Goal: Transaction & Acquisition: Purchase product/service

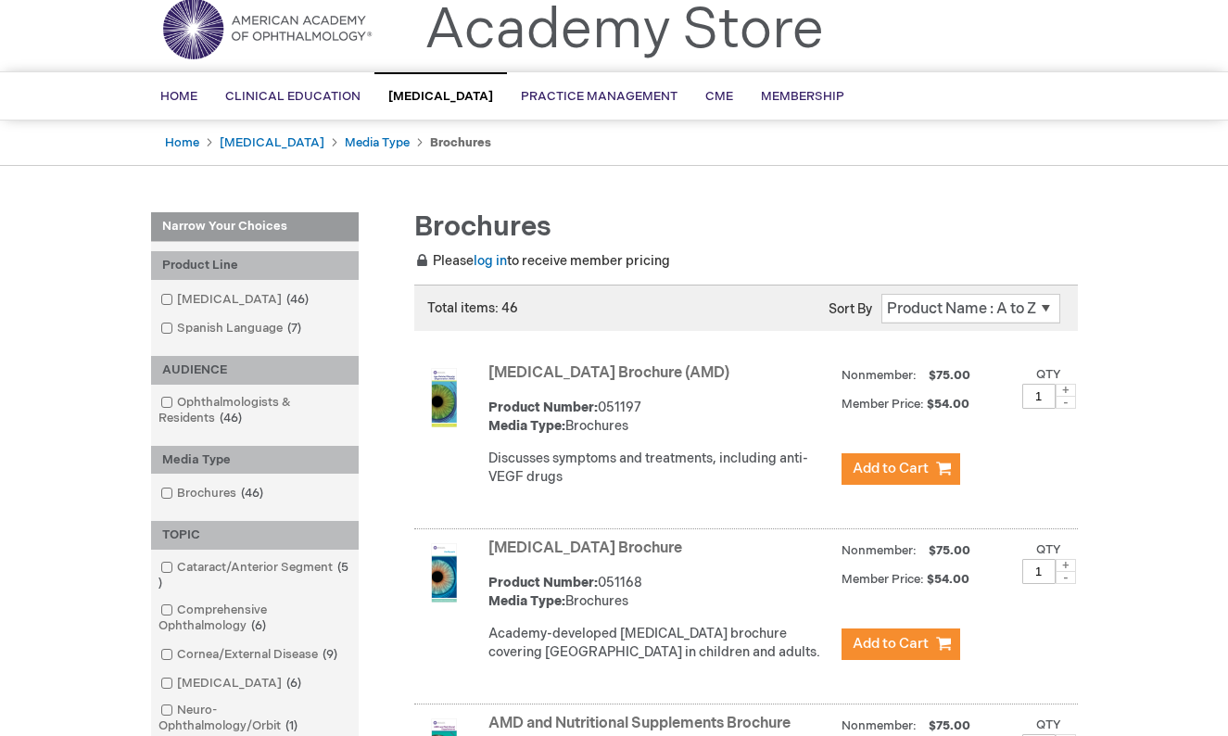
scroll to position [86, 0]
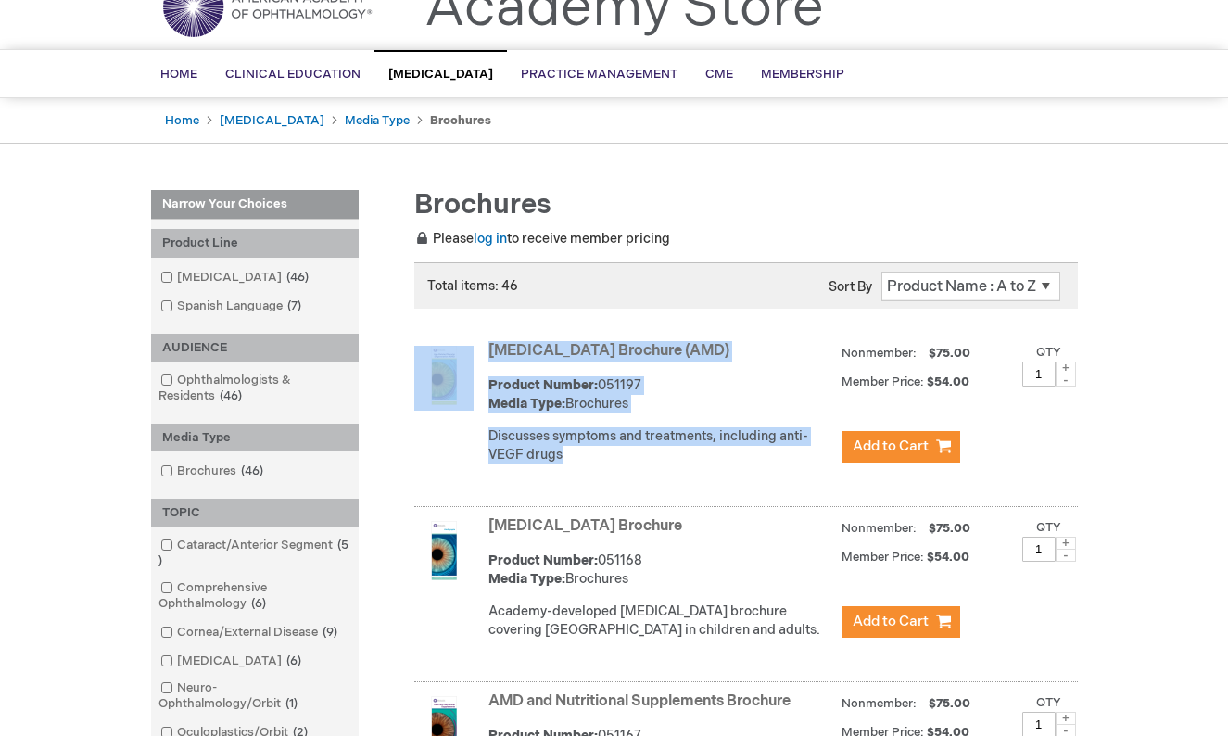
drag, startPoint x: 692, startPoint y: 324, endPoint x: 713, endPoint y: 490, distance: 167.2
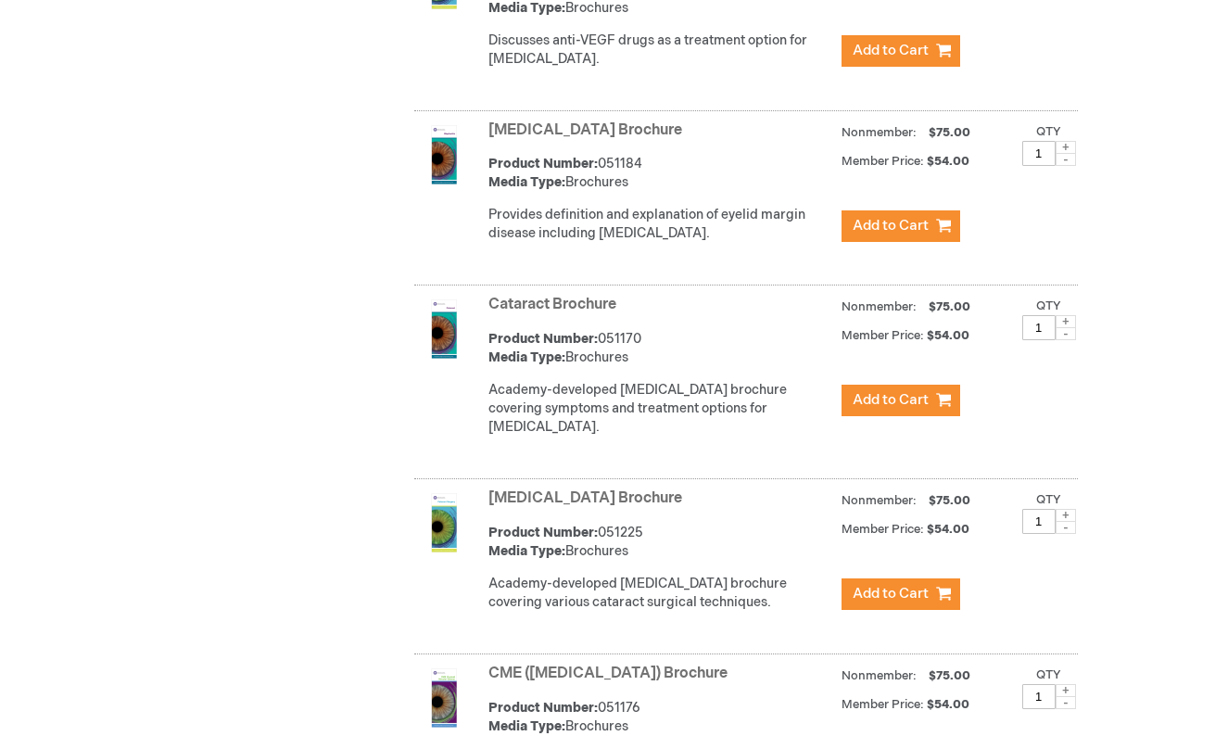
scroll to position [170, 0]
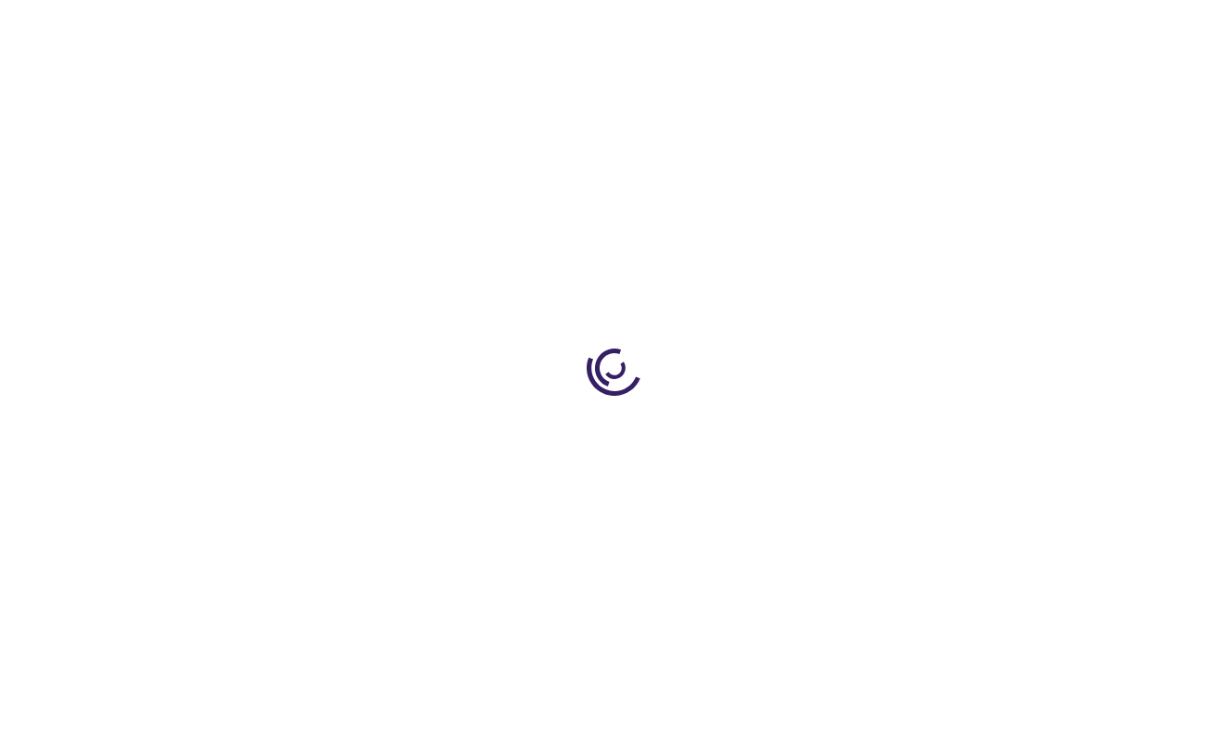
type input "1"
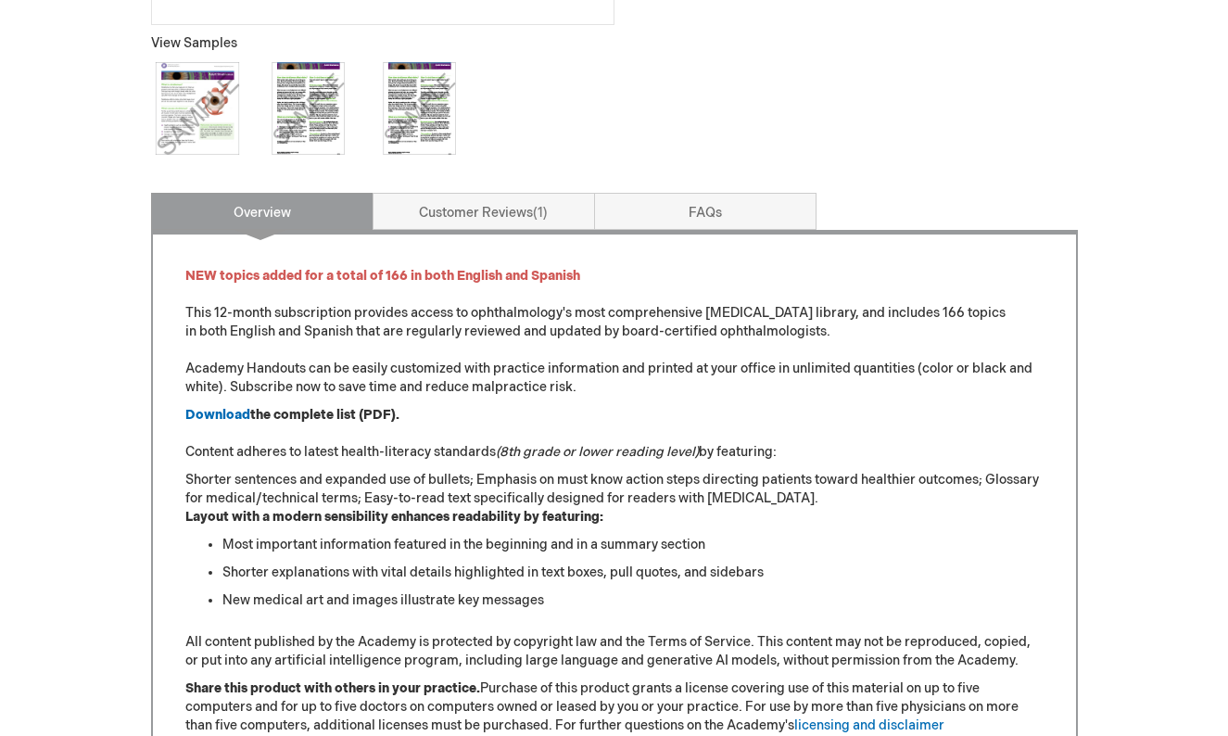
scroll to position [791, 0]
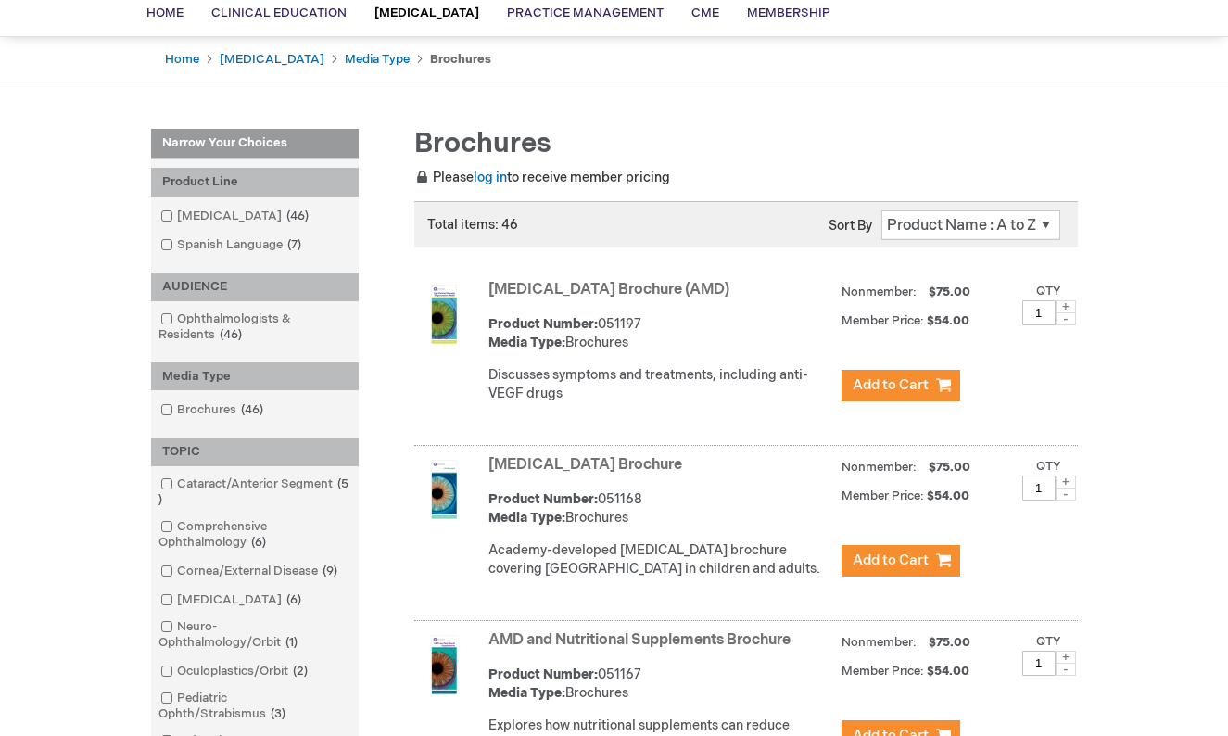
scroll to position [145, 0]
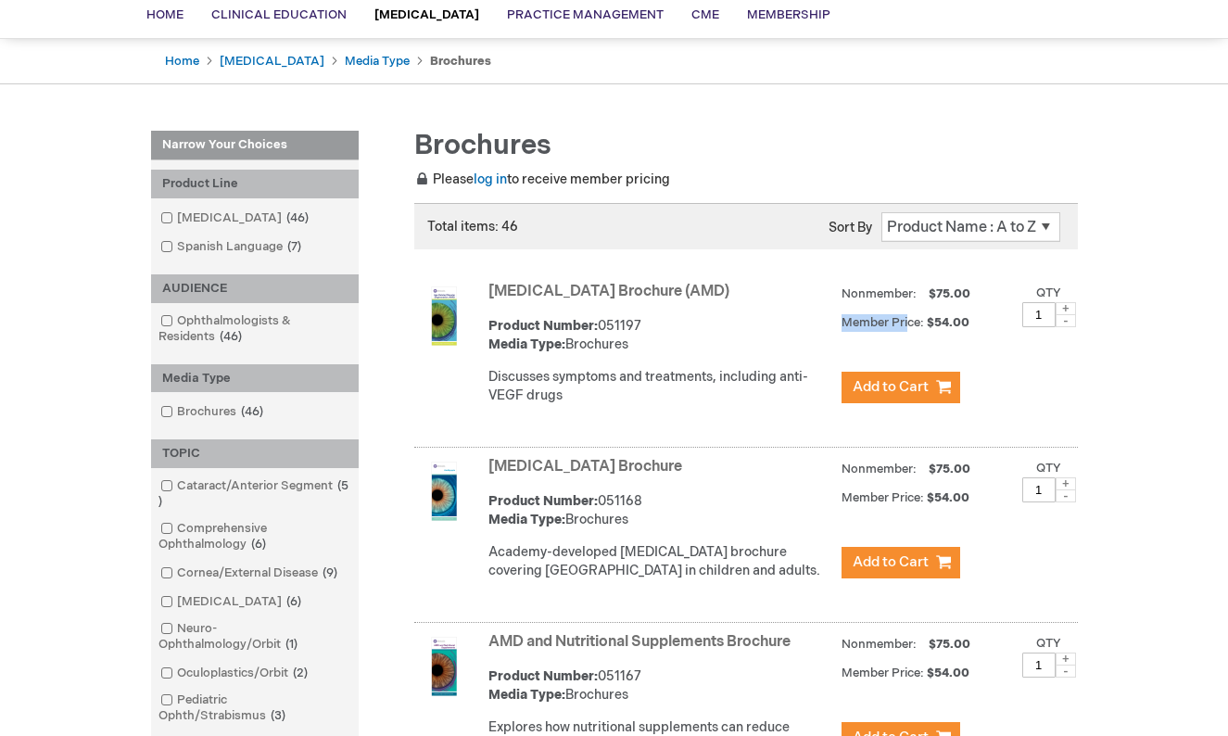
drag, startPoint x: 907, startPoint y: 315, endPoint x: 837, endPoint y: 314, distance: 70.4
click at [838, 314] on div "Age-Related Macular Degeneration Brochure (AMD) Product Number: 051197 Media Ty…" at bounding box center [782, 348] width 589 height 142
click at [837, 314] on div "Age-Related Macular Degeneration Brochure (AMD) Product Number: 051197 Media Ty…" at bounding box center [782, 348] width 589 height 142
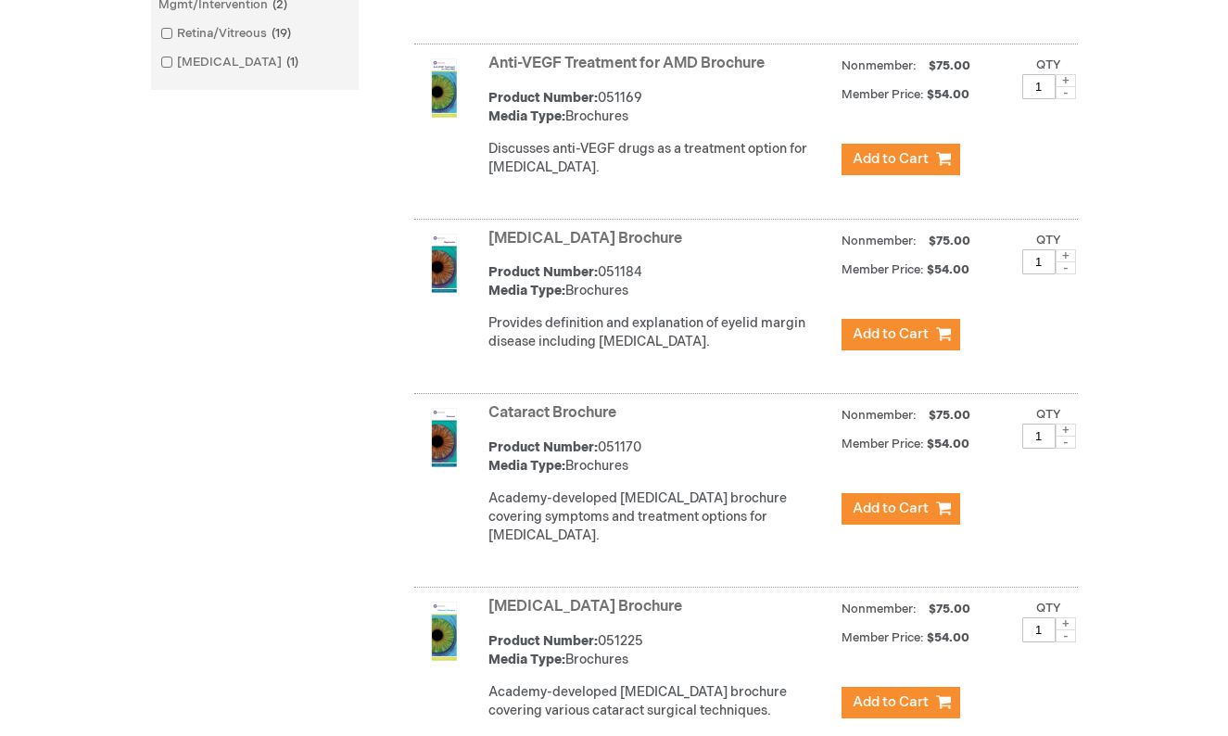
scroll to position [1077, 0]
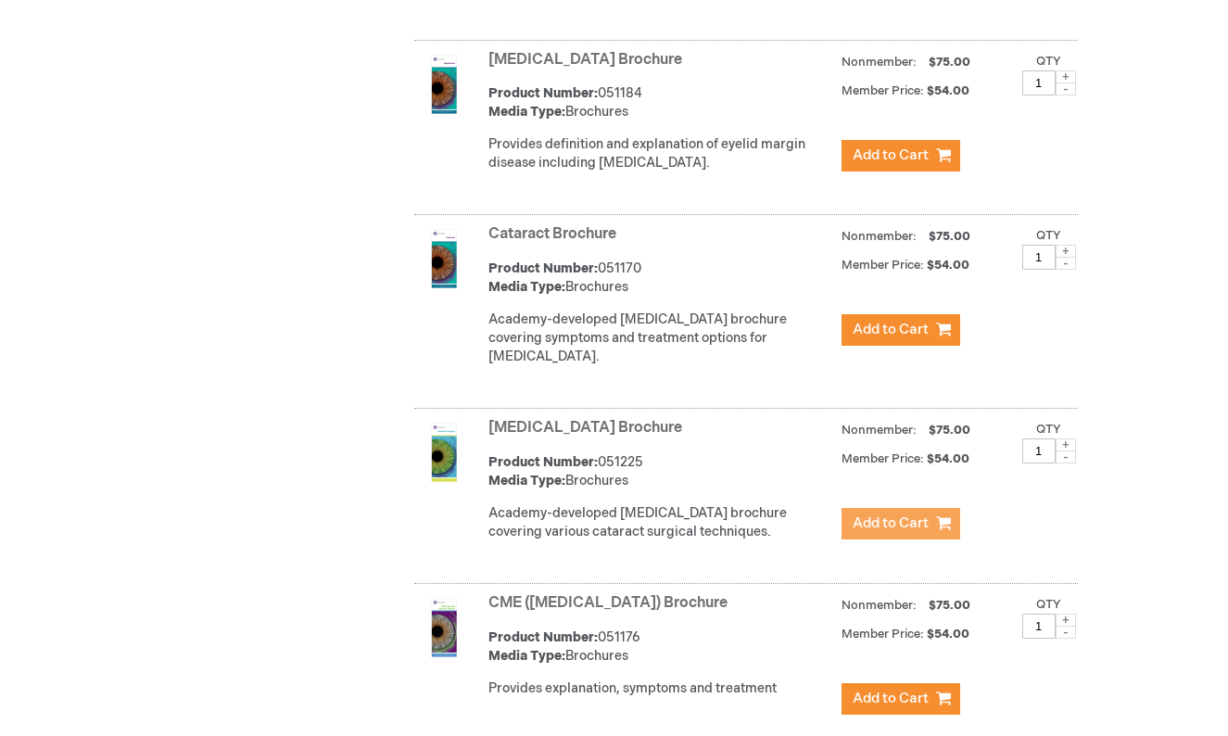
click at [908, 529] on button "Add to Cart" at bounding box center [900, 523] width 119 height 31
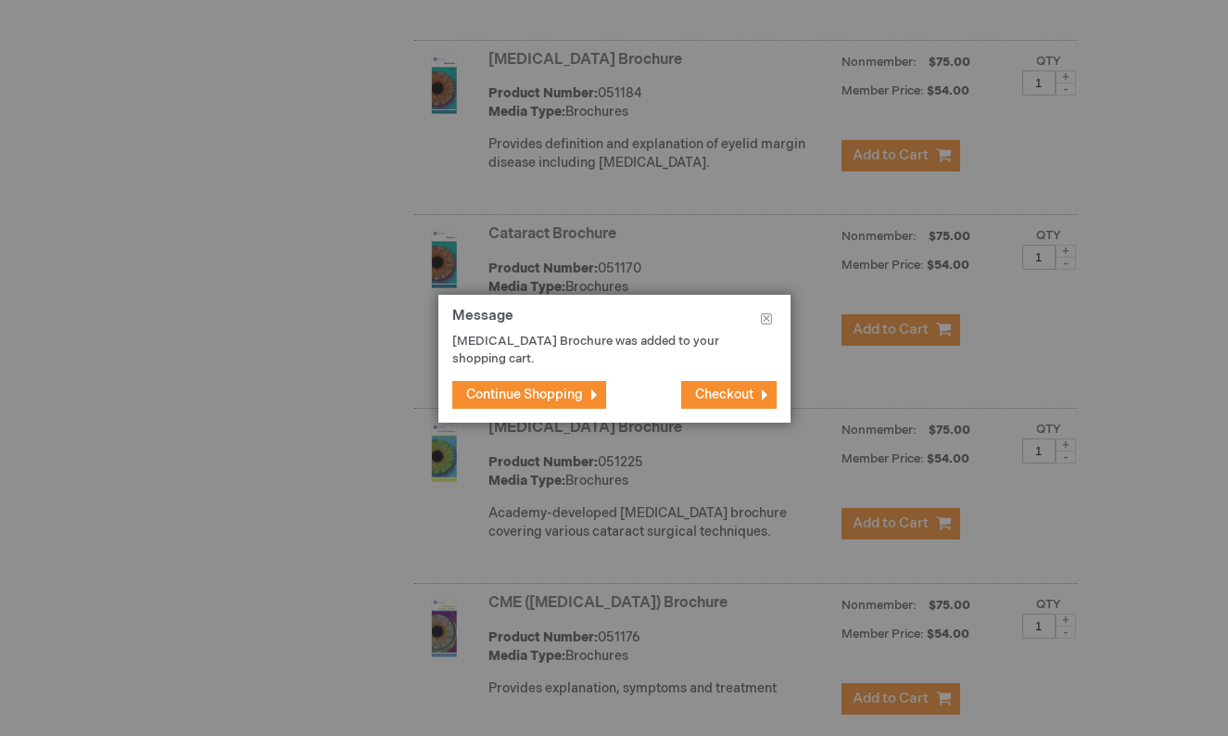
drag, startPoint x: 565, startPoint y: 392, endPoint x: 684, endPoint y: 435, distance: 126.3
click at [722, 408] on footer "Continue Shopping Checkout" at bounding box center [614, 395] width 352 height 56
click at [725, 391] on span "Checkout" at bounding box center [724, 394] width 58 height 16
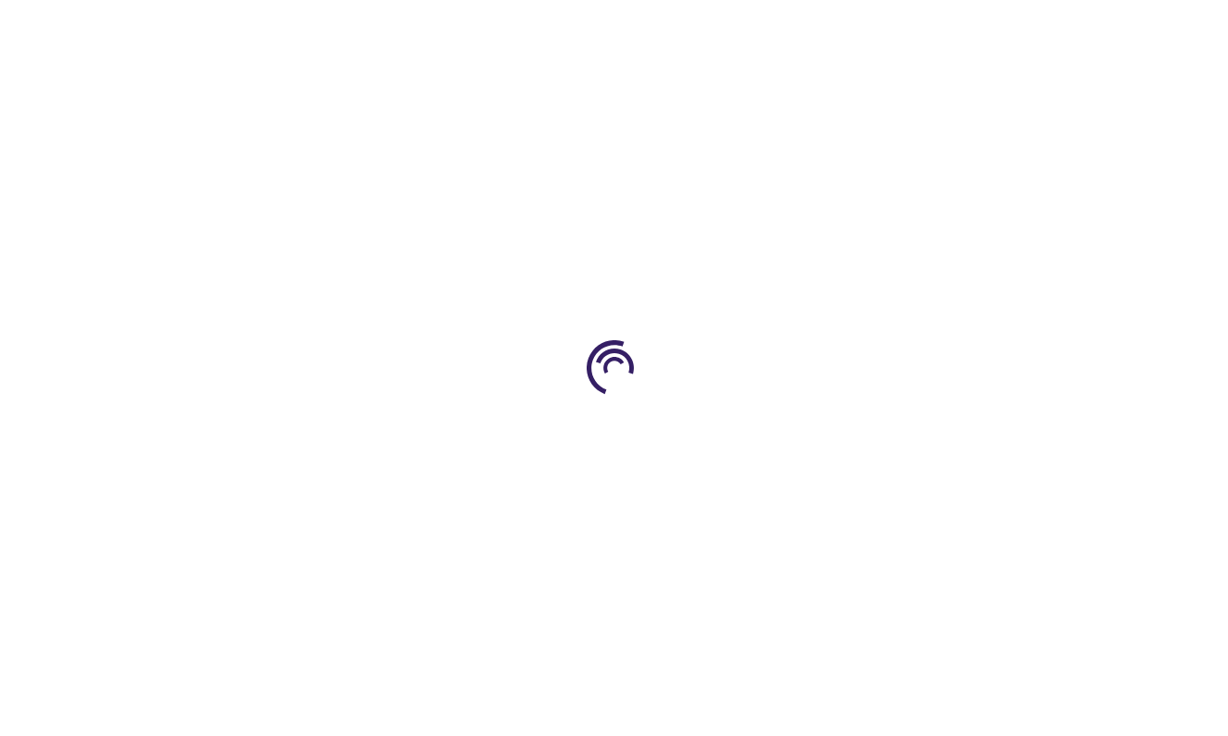
select select "US"
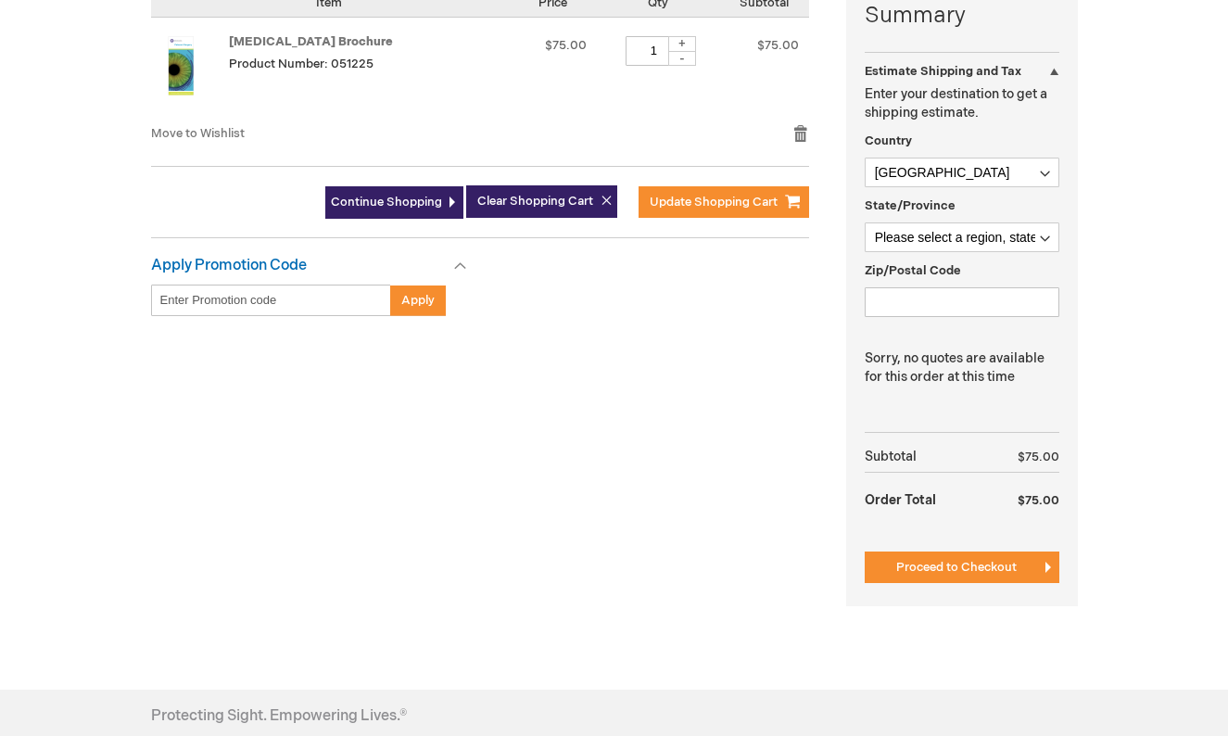
scroll to position [264, 0]
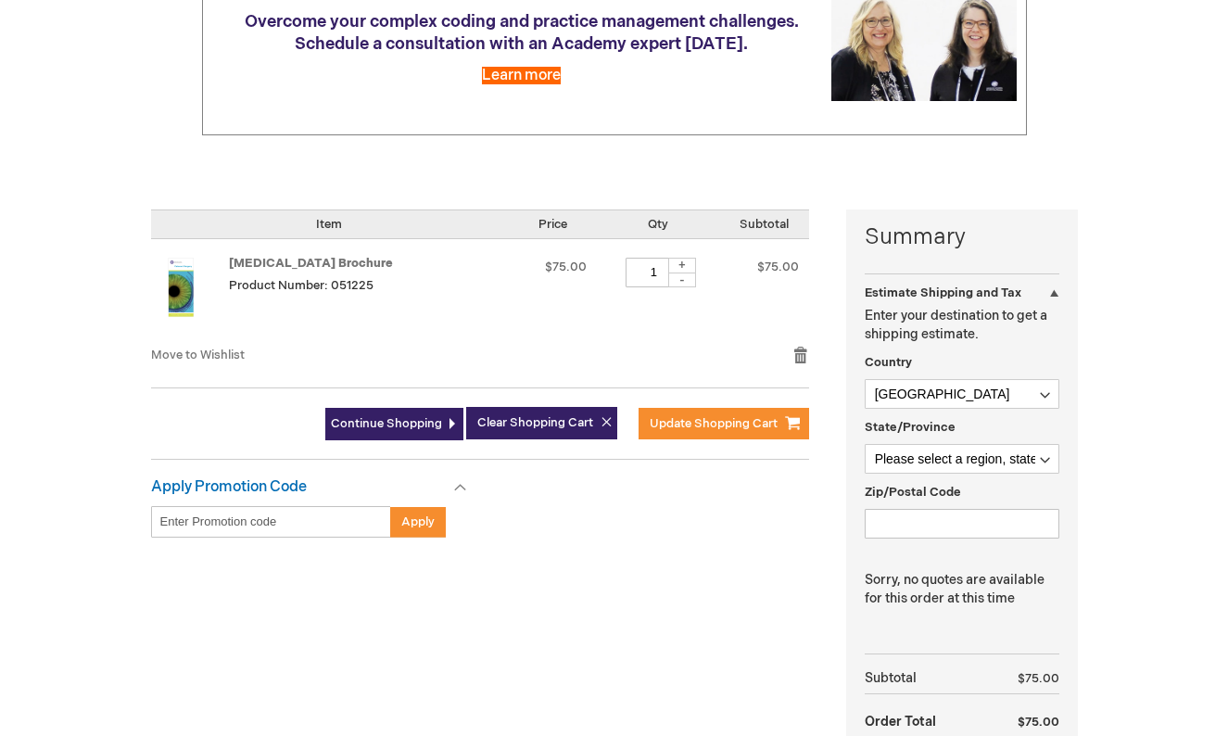
click at [173, 271] on img at bounding box center [180, 287] width 59 height 59
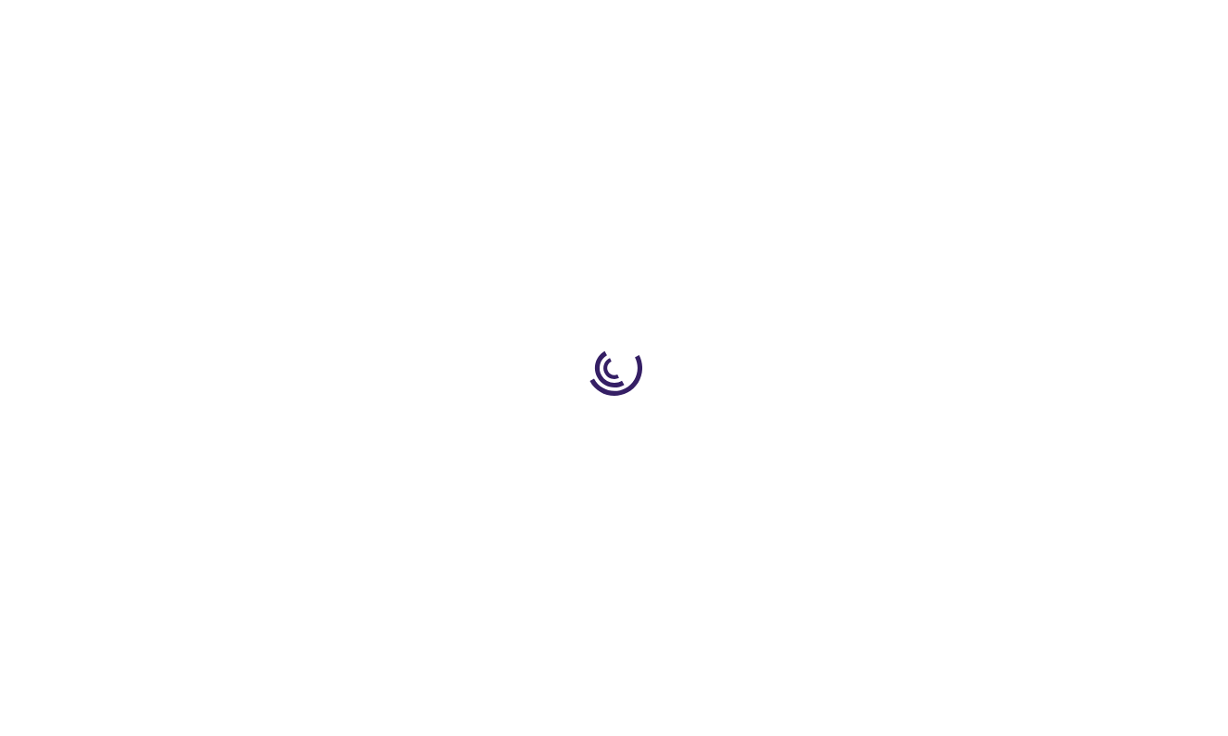
type input "1"
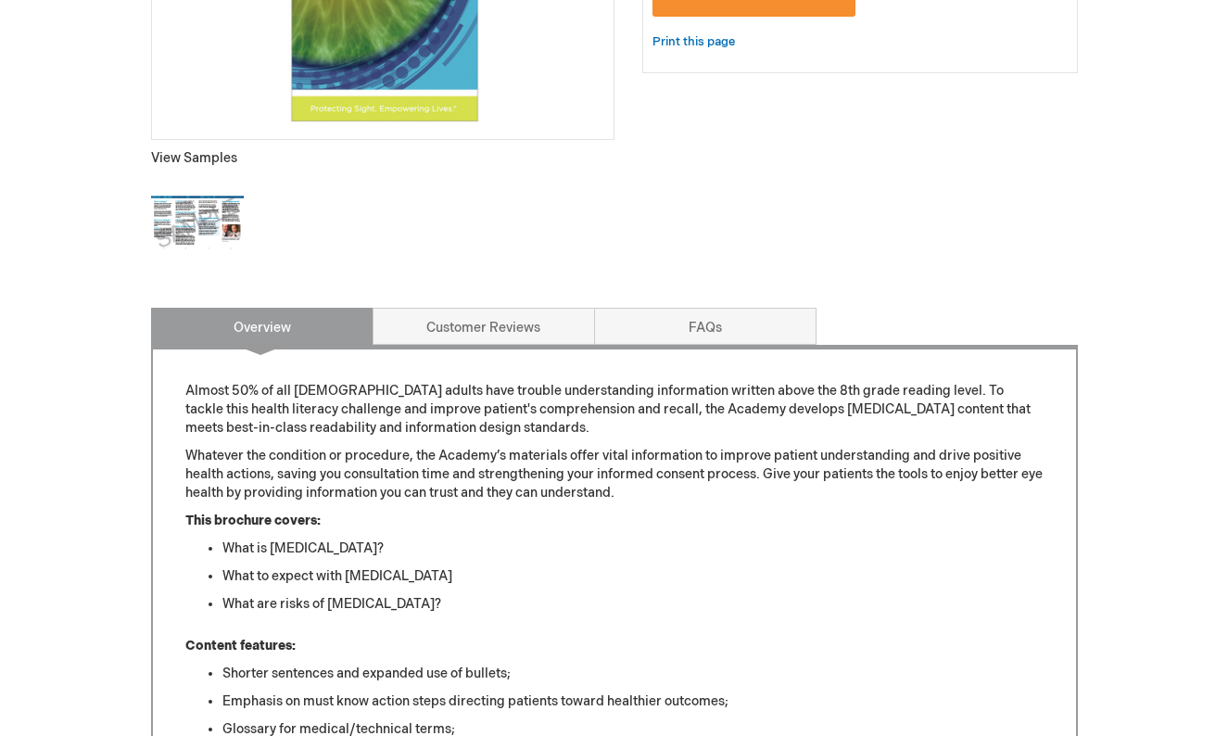
scroll to position [648, 0]
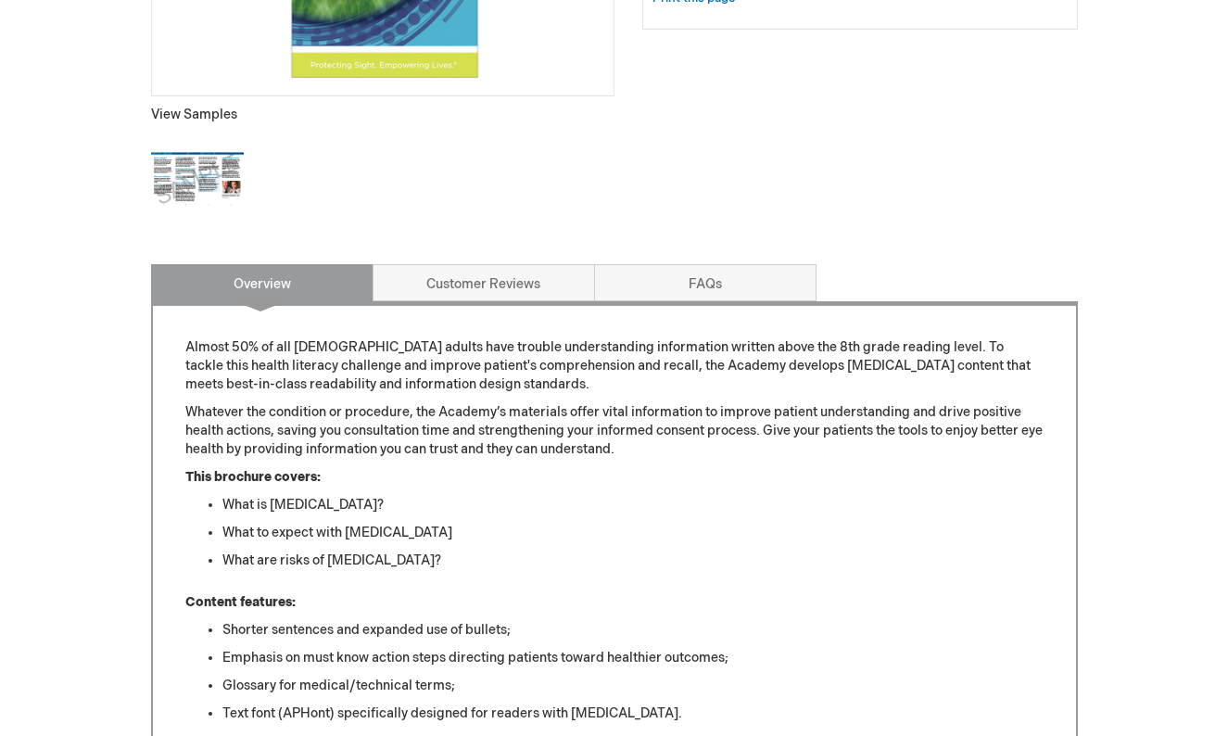
drag, startPoint x: 547, startPoint y: 323, endPoint x: 602, endPoint y: 499, distance: 184.6
click at [602, 498] on div "Almost 50% of all [DEMOGRAPHIC_DATA] adults have trouble understanding informat…" at bounding box center [614, 663] width 926 height 724
click at [602, 500] on li "What is cataract surgery?" at bounding box center [632, 505] width 821 height 19
drag, startPoint x: 602, startPoint y: 500, endPoint x: 633, endPoint y: 333, distance: 170.4
click at [633, 333] on div "Almost 50% of all American adults have trouble understanding information writte…" at bounding box center [614, 663] width 926 height 724
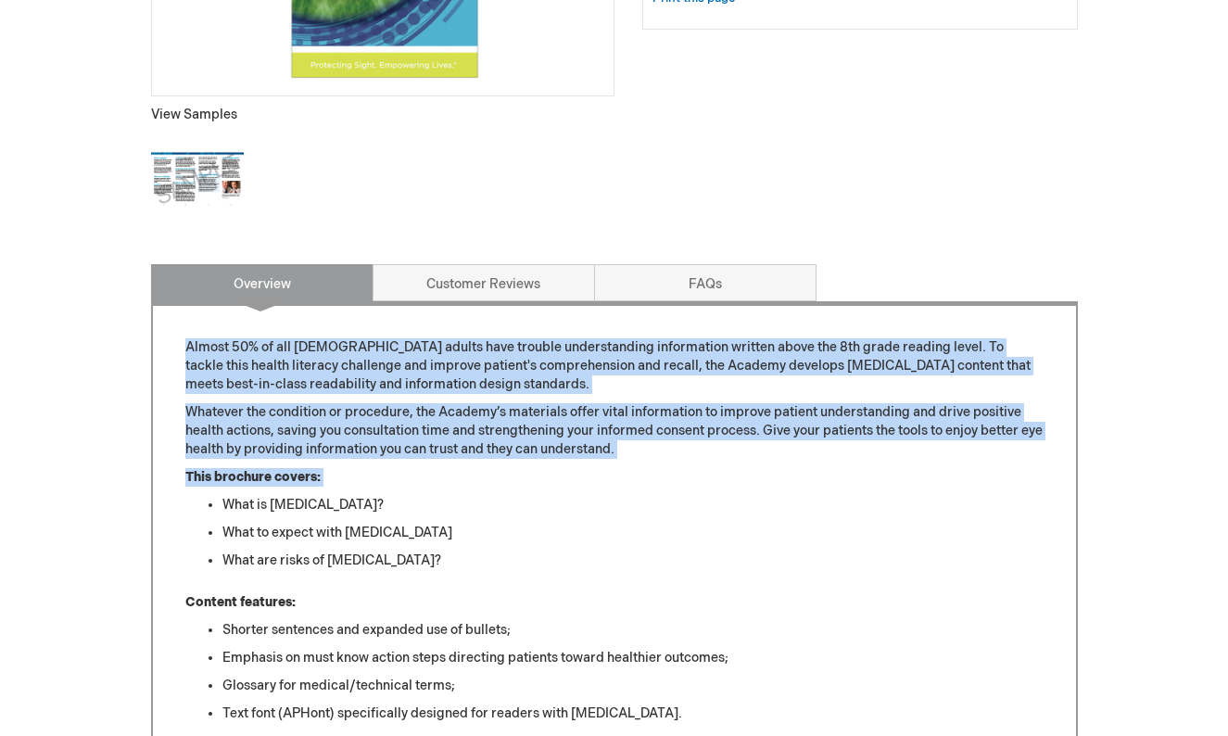
drag, startPoint x: 633, startPoint y: 334, endPoint x: 642, endPoint y: 489, distance: 155.9
click at [642, 489] on div "Almost 50% of all American adults have trouble understanding information writte…" at bounding box center [614, 663] width 926 height 724
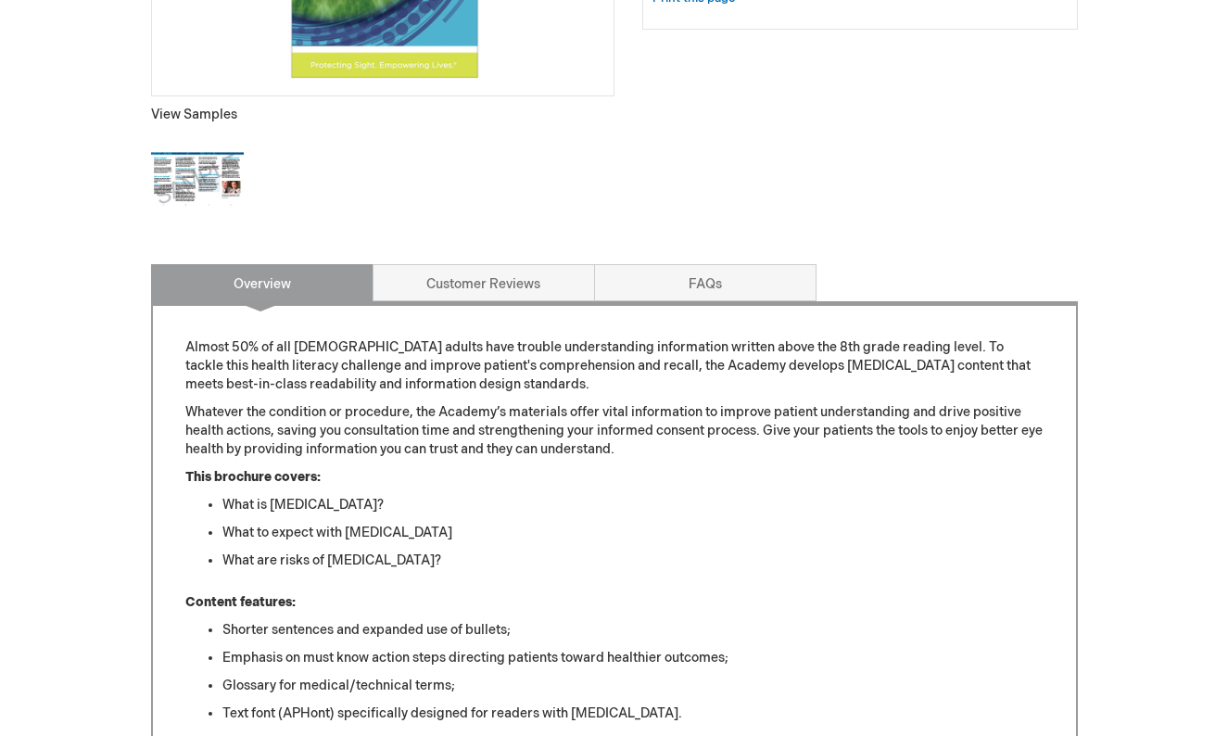
click at [642, 489] on div "Almost 50% of all American adults have trouble understanding information writte…" at bounding box center [614, 664] width 858 height 653
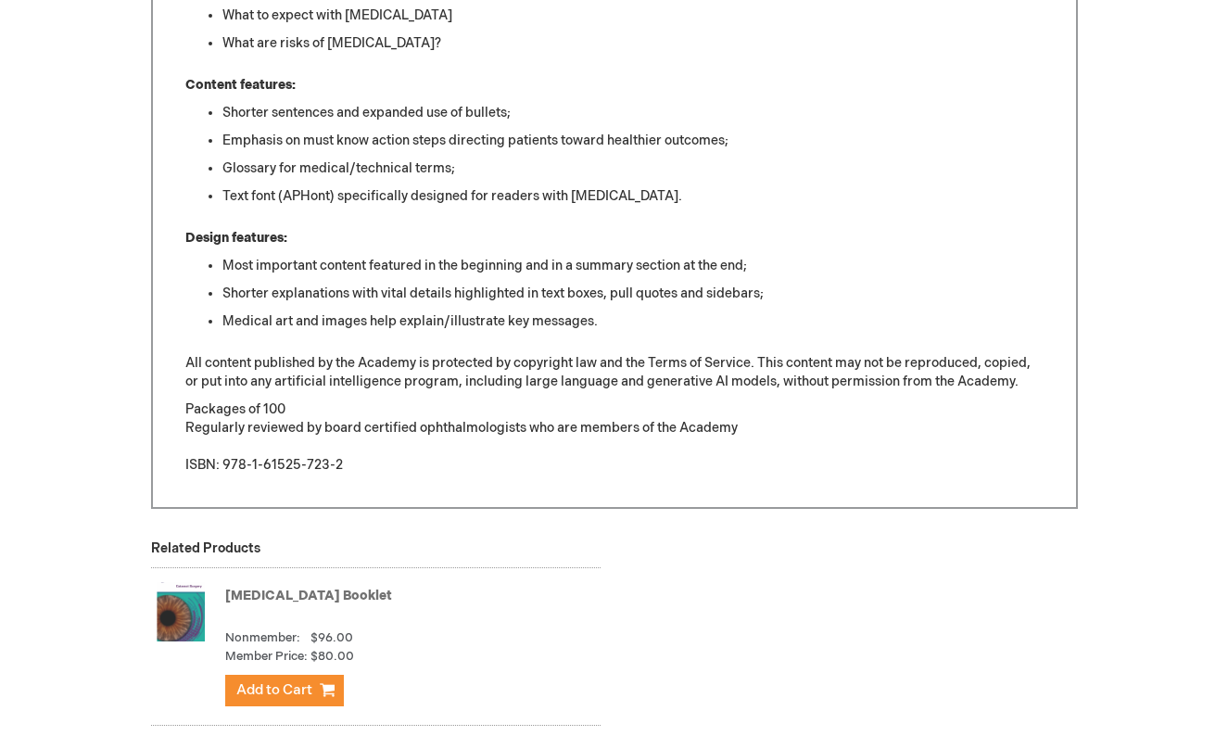
scroll to position [1166, 0]
drag, startPoint x: 661, startPoint y: 309, endPoint x: 686, endPoint y: 512, distance: 204.4
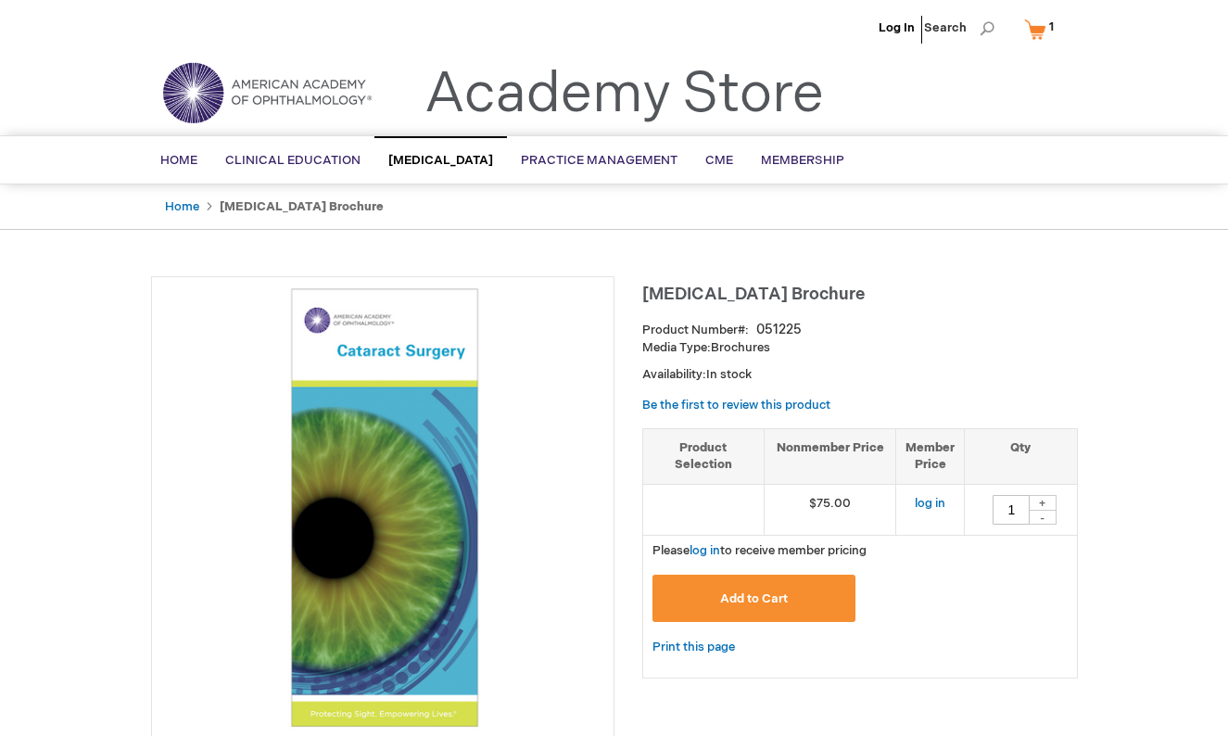
scroll to position [0, 0]
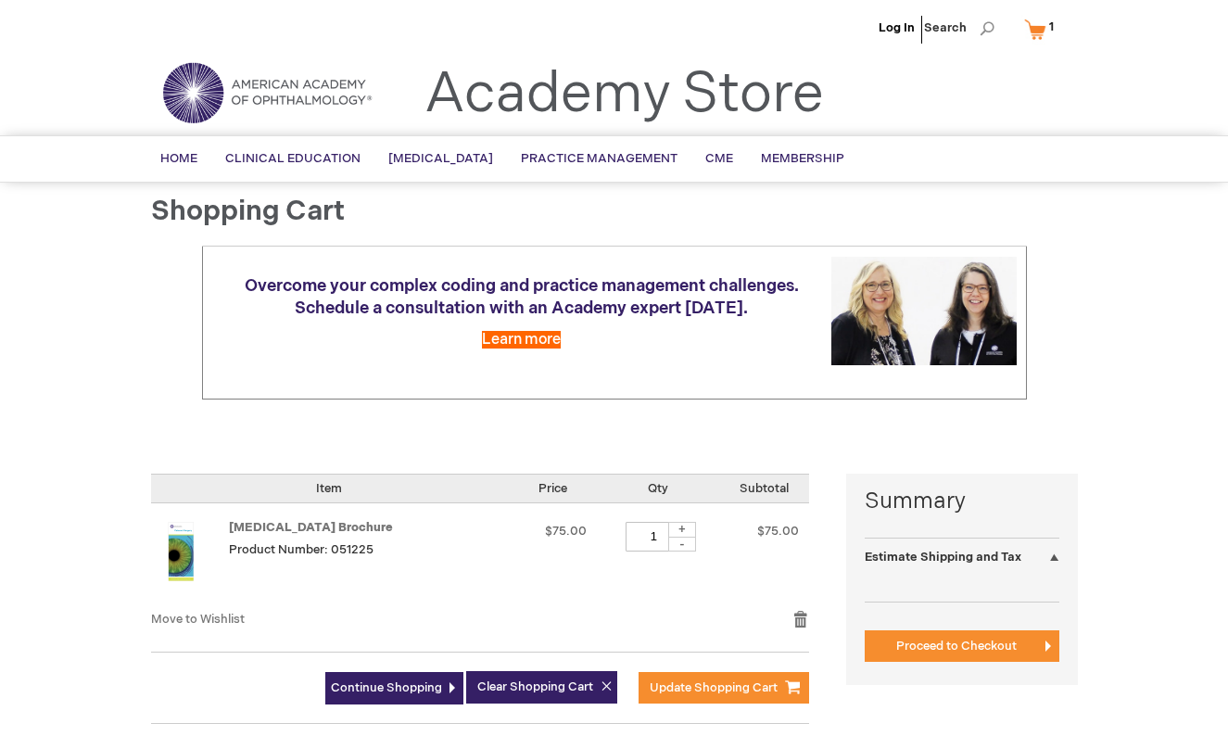
select select "US"
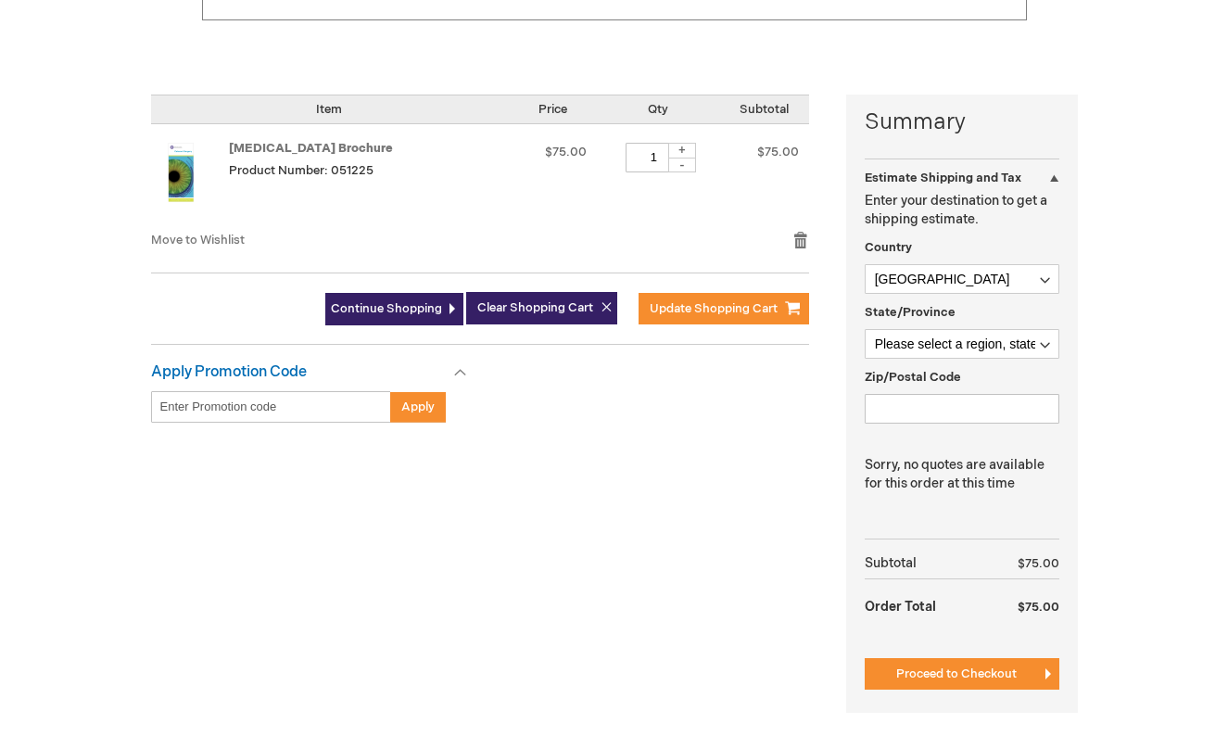
scroll to position [349, 0]
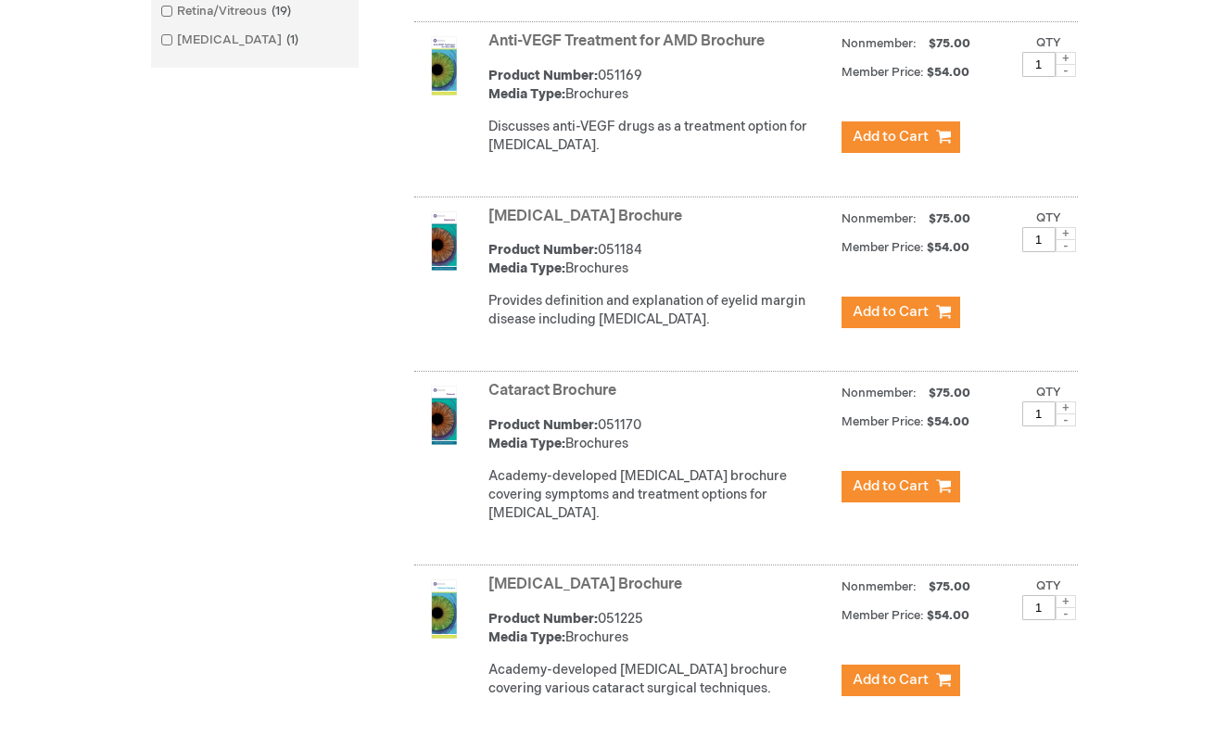
scroll to position [910, 0]
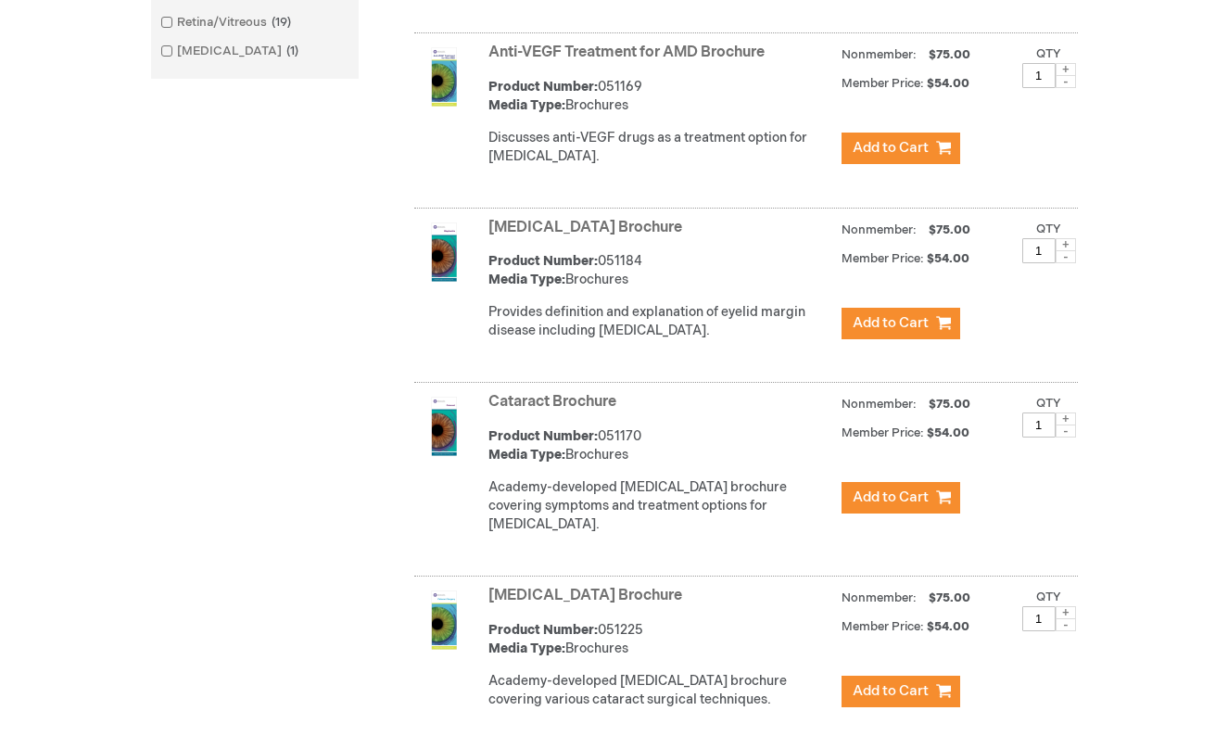
drag, startPoint x: 639, startPoint y: 242, endPoint x: 489, endPoint y: 243, distance: 150.1
click at [489, 239] on strong "Blepharitis Brochure" at bounding box center [660, 228] width 344 height 21
click at [506, 236] on link "Blepharitis Brochure" at bounding box center [585, 228] width 194 height 18
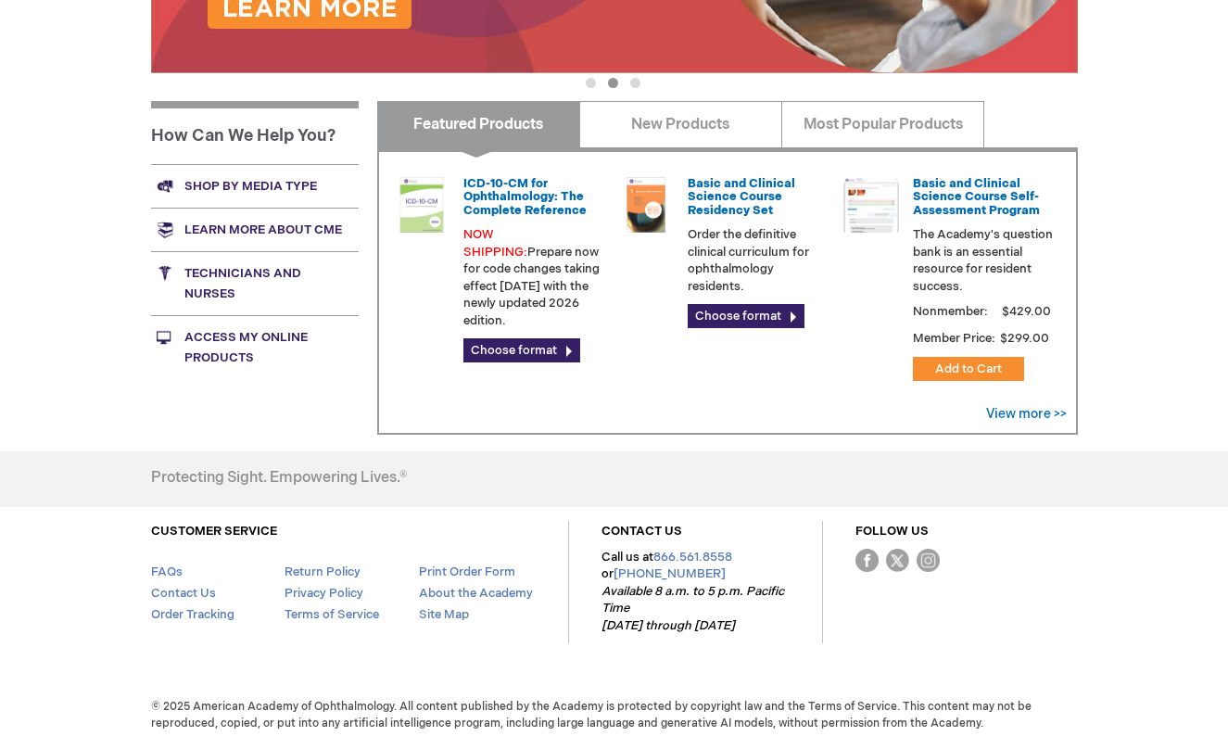
scroll to position [647, 0]
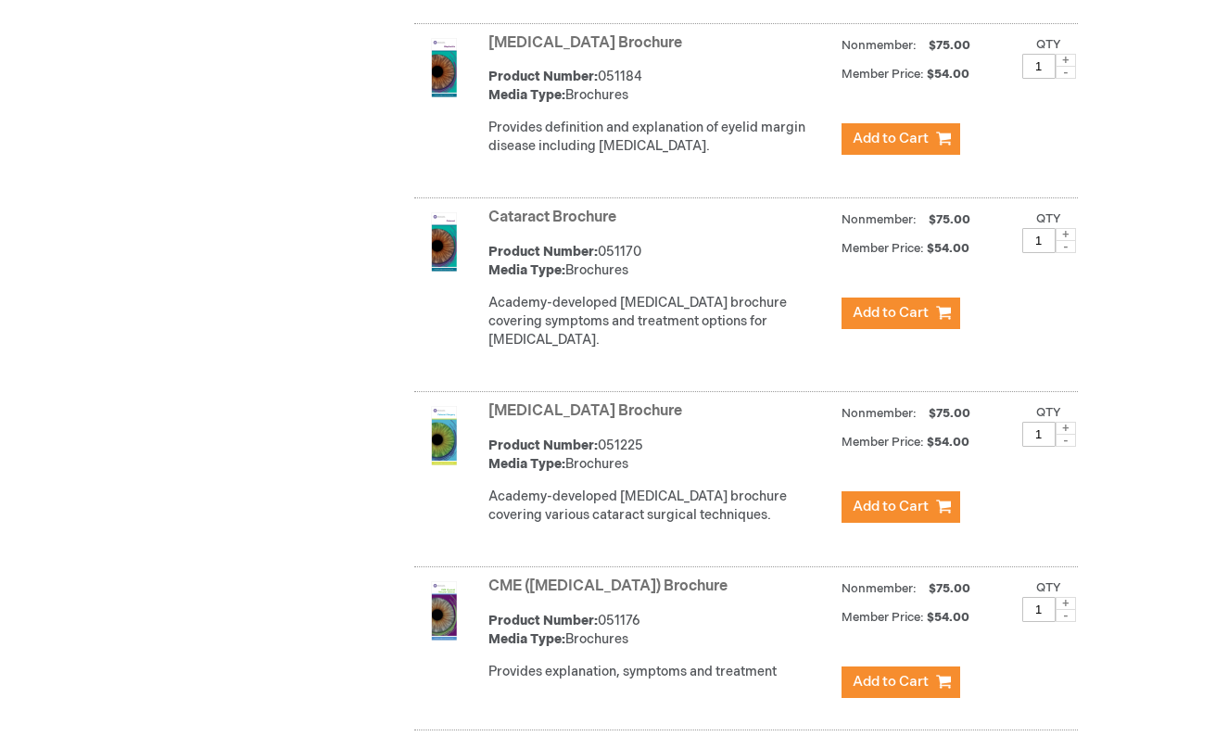
scroll to position [1096, 0]
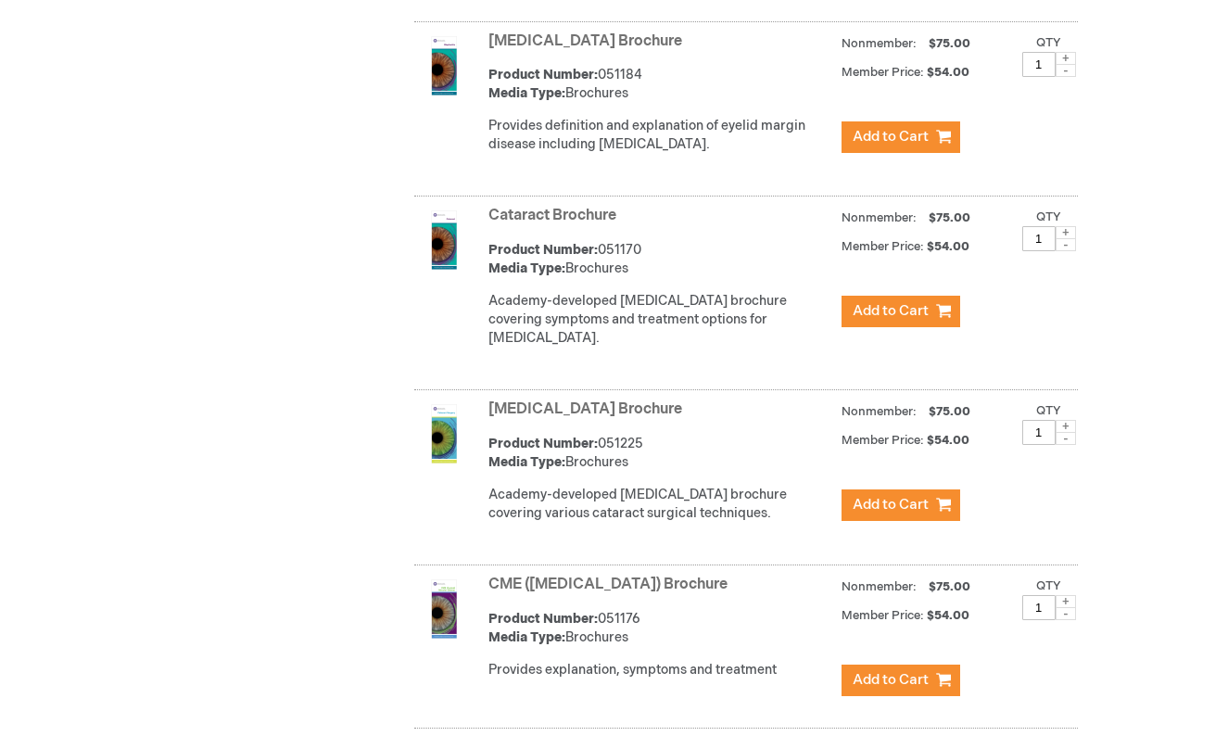
click at [600, 222] on link "Cataract Brochure" at bounding box center [552, 216] width 128 height 18
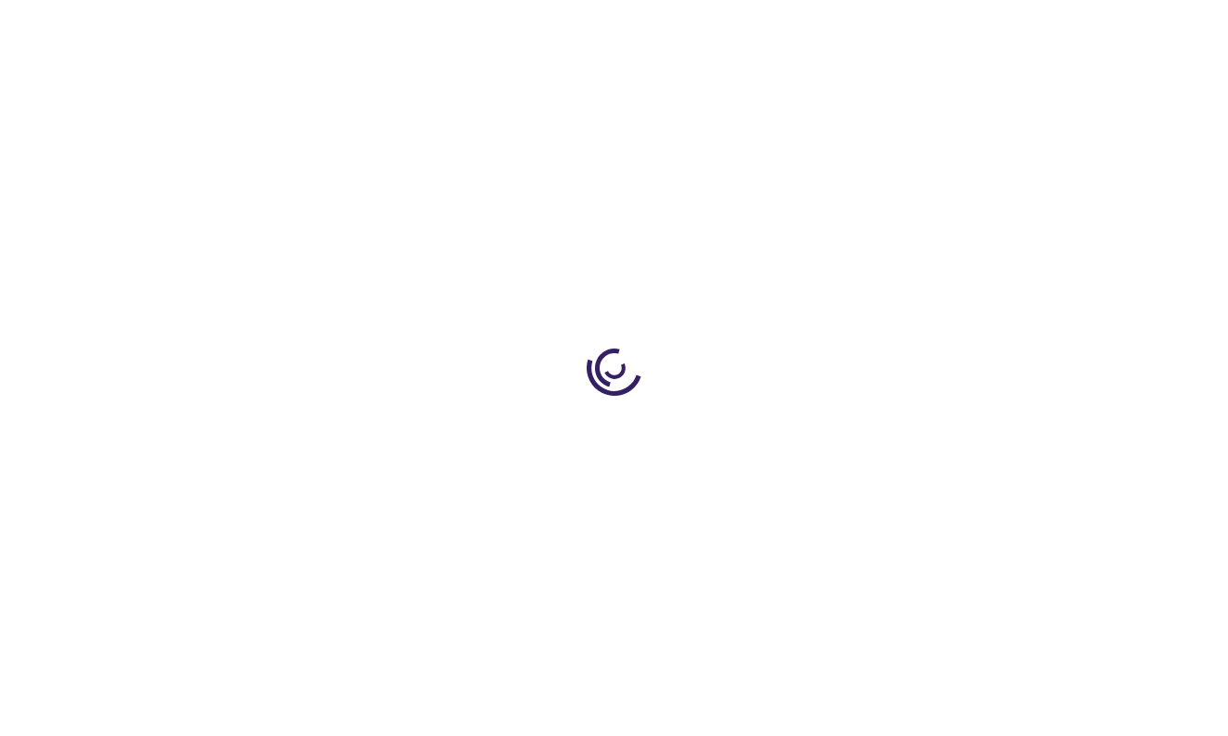
type input "1"
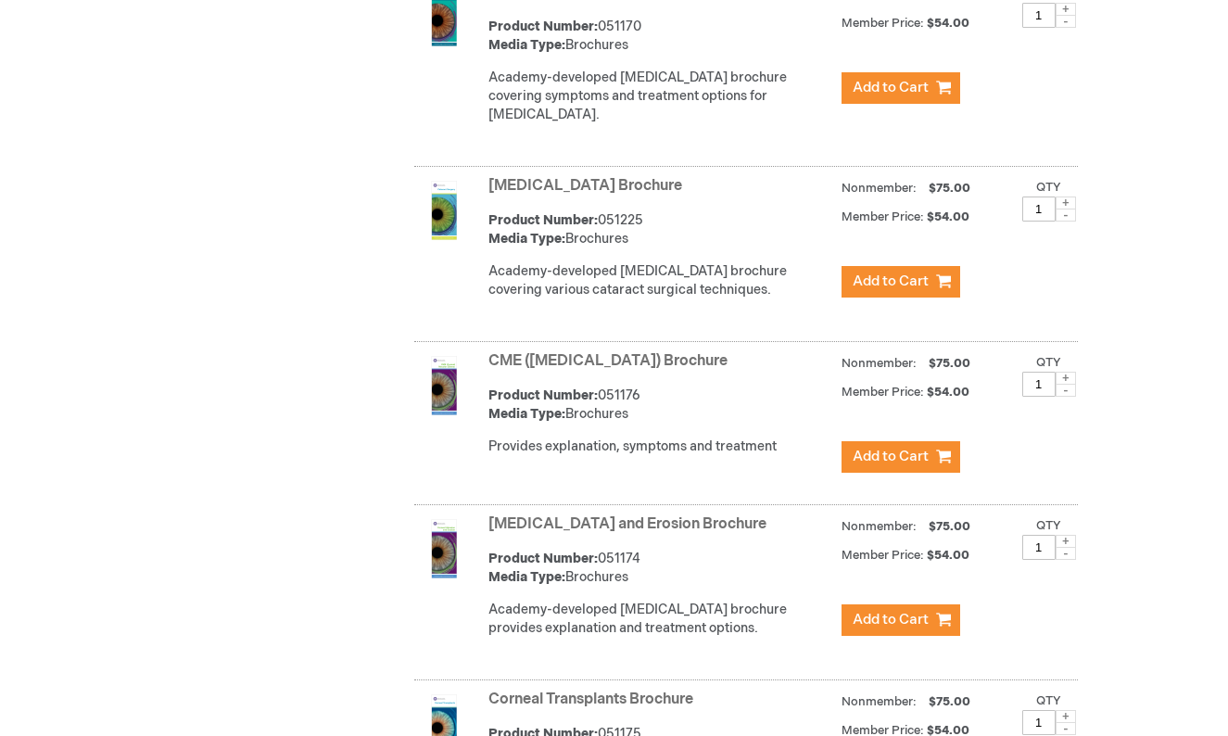
scroll to position [1308, 0]
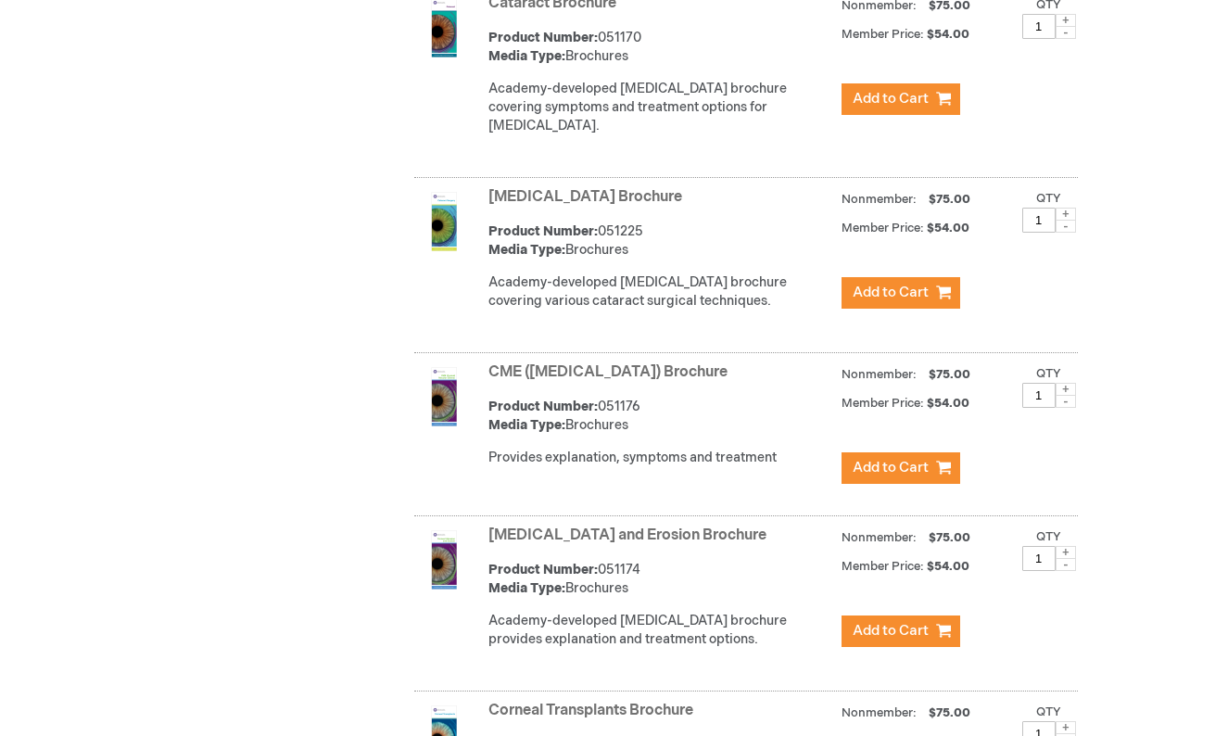
click at [640, 206] on link "[MEDICAL_DATA] Brochure" at bounding box center [585, 197] width 194 height 18
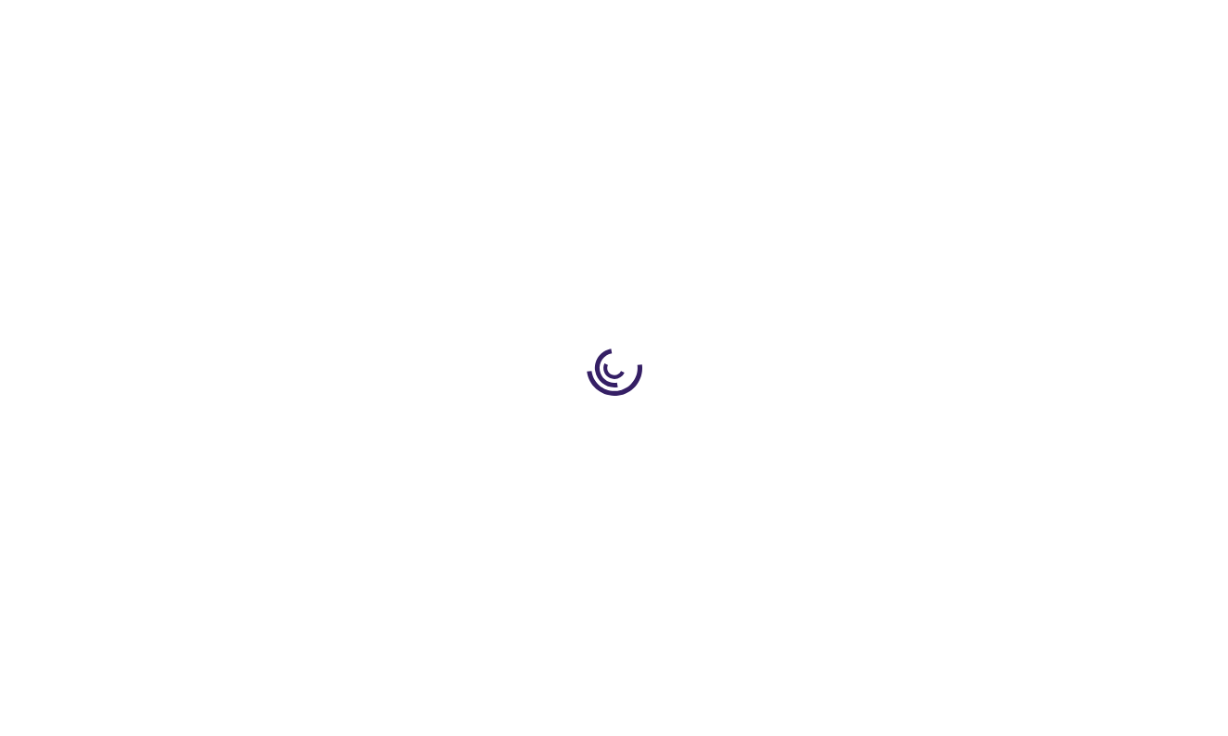
type input "1"
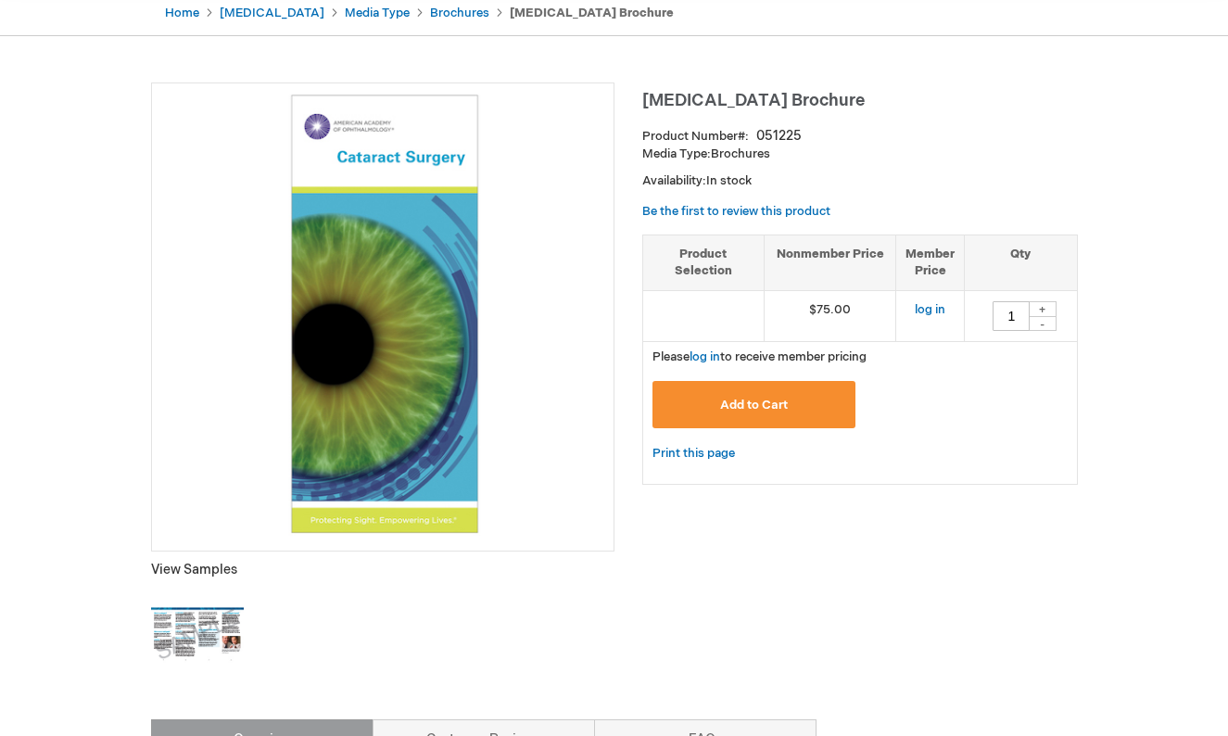
scroll to position [198, 0]
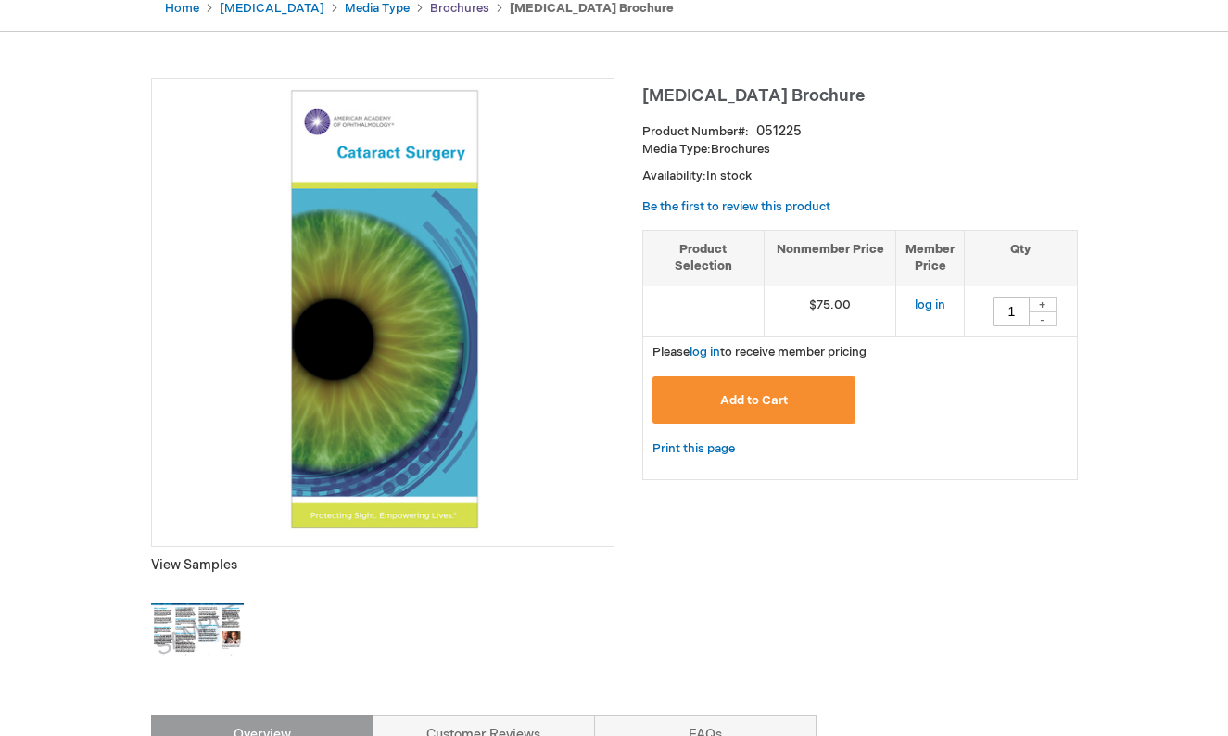
click at [449, 2] on link "Brochures" at bounding box center [459, 8] width 59 height 15
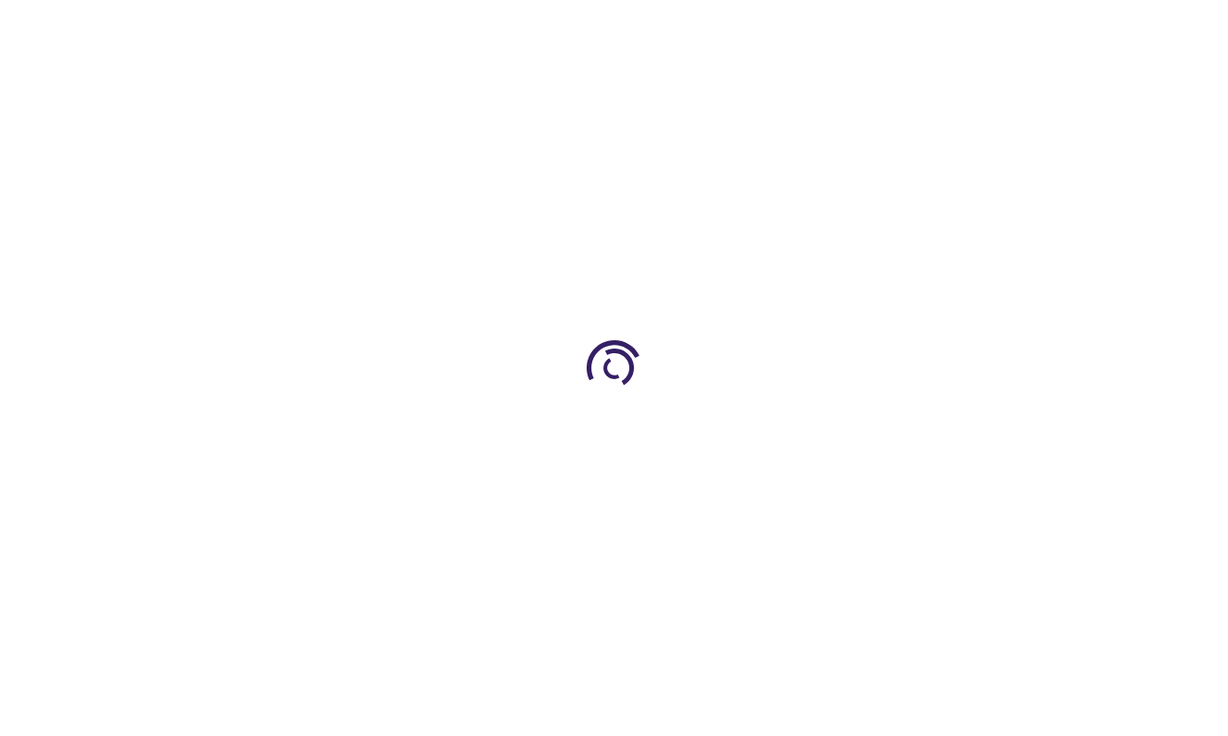
type input "1"
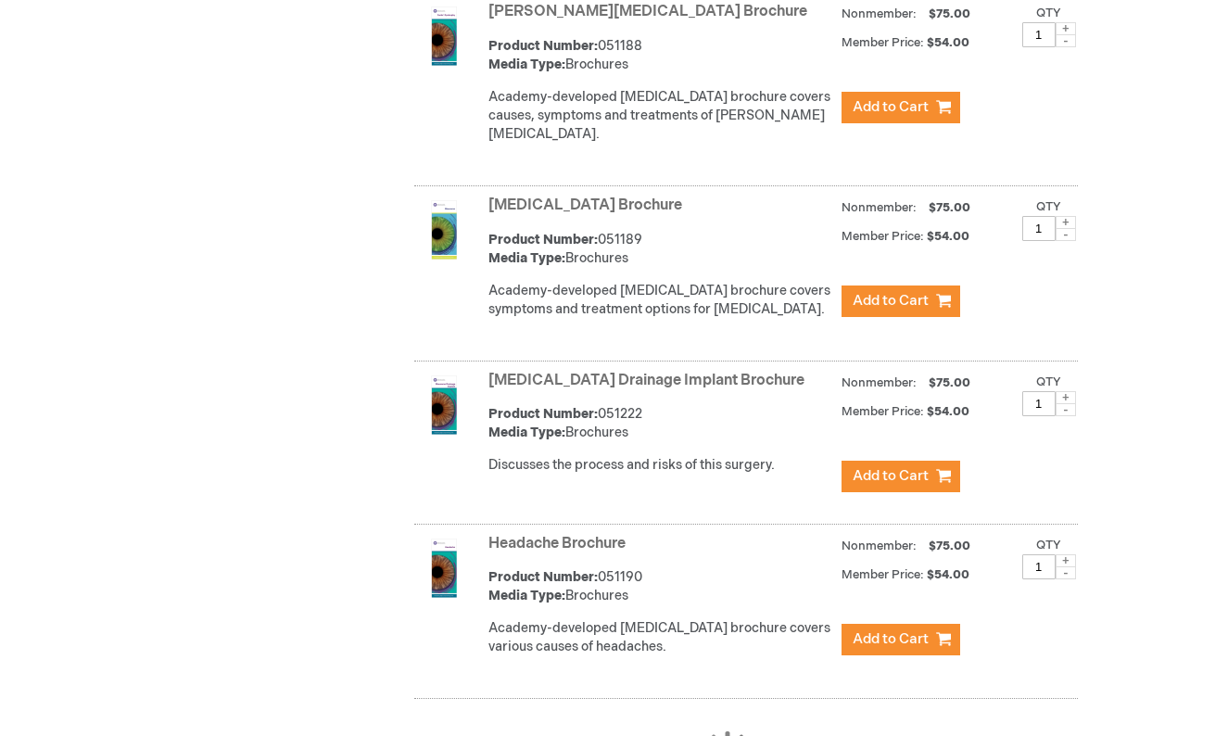
scroll to position [3317, 0]
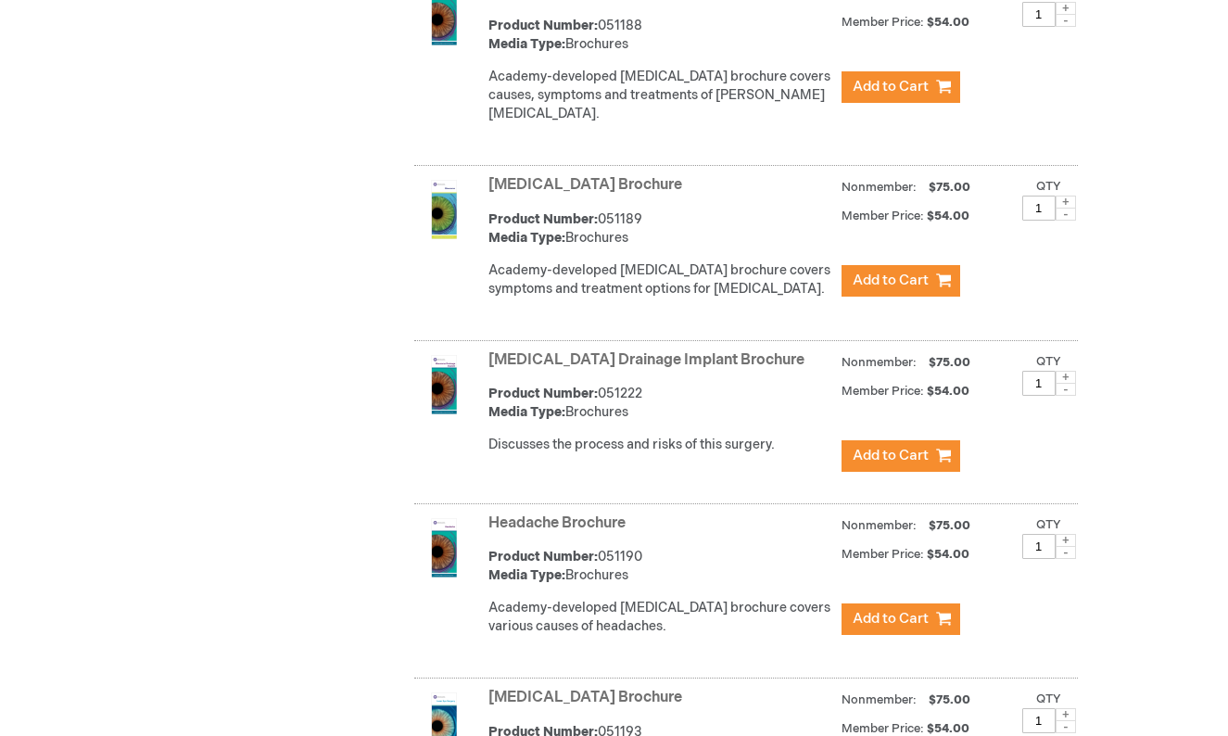
click at [579, 176] on link "[MEDICAL_DATA] Brochure" at bounding box center [585, 185] width 194 height 18
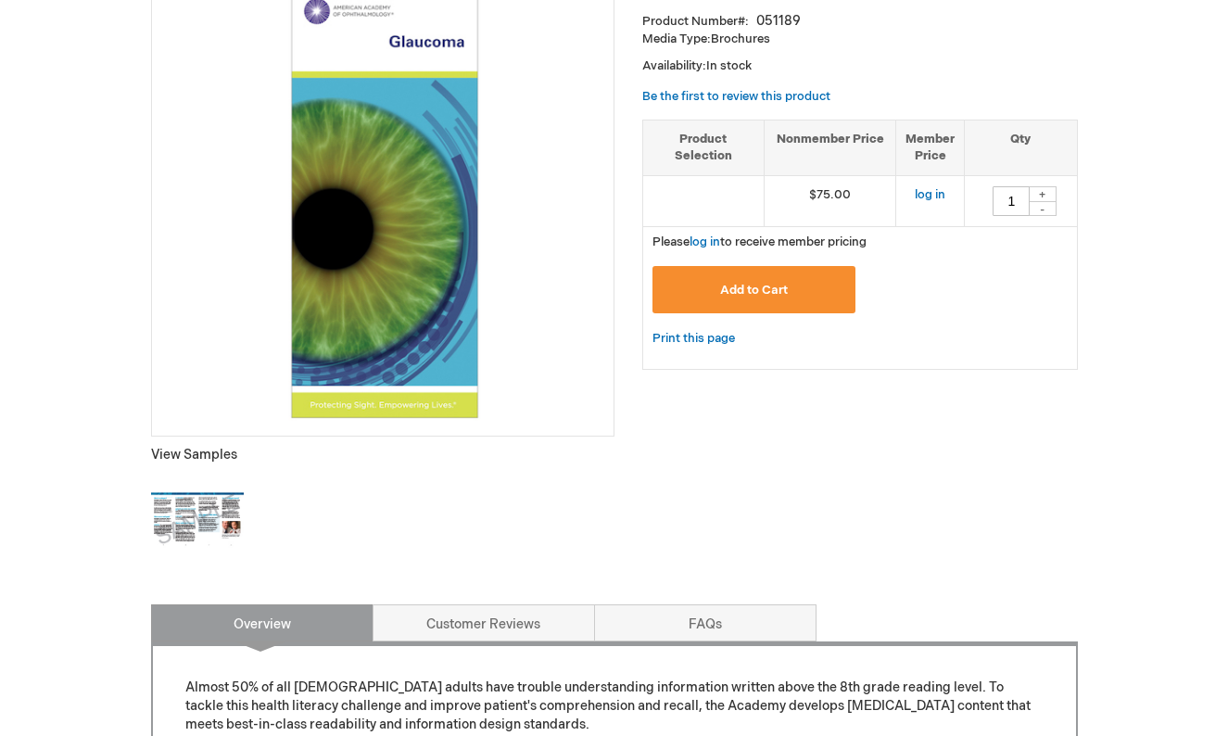
scroll to position [605, 0]
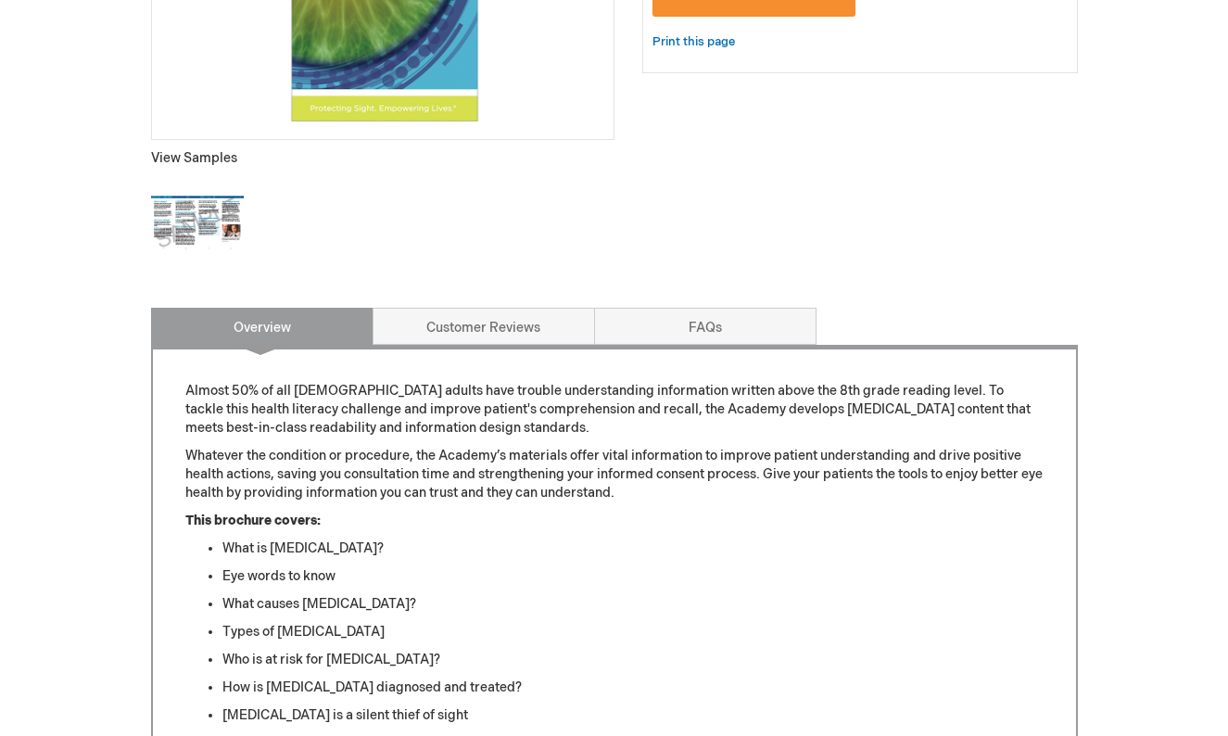
click at [187, 223] on img at bounding box center [197, 223] width 93 height 93
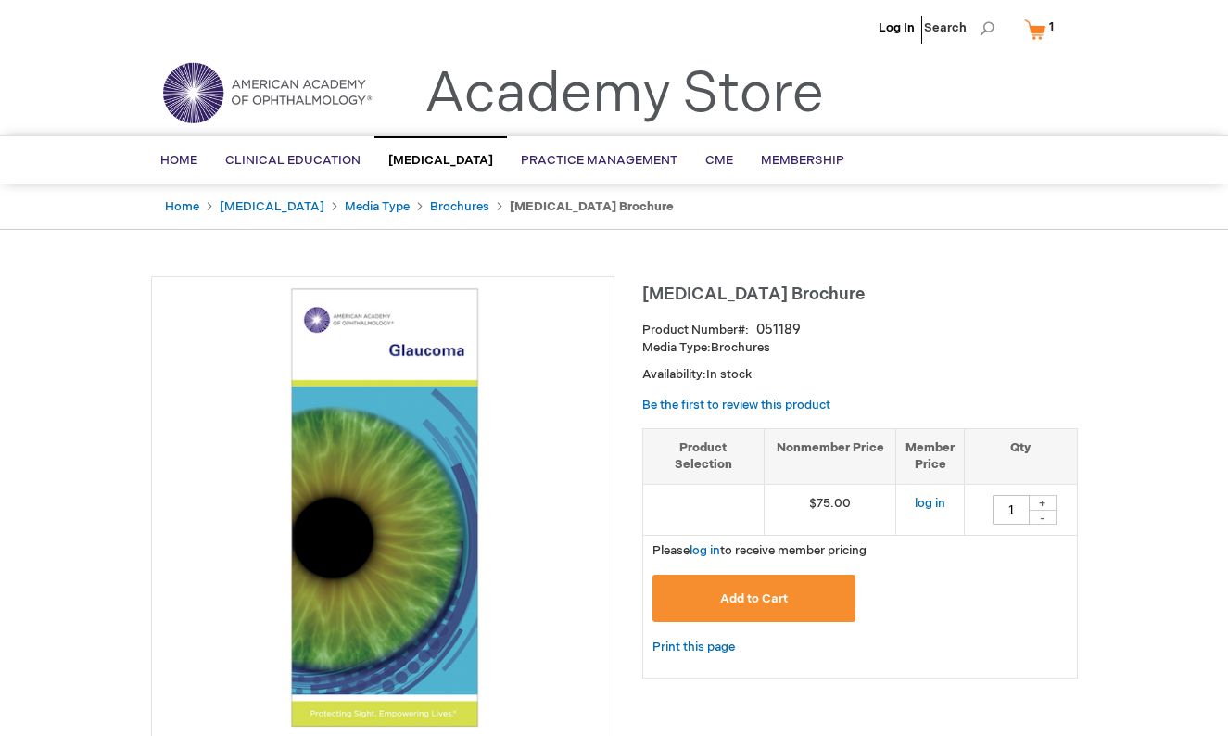
scroll to position [0, 0]
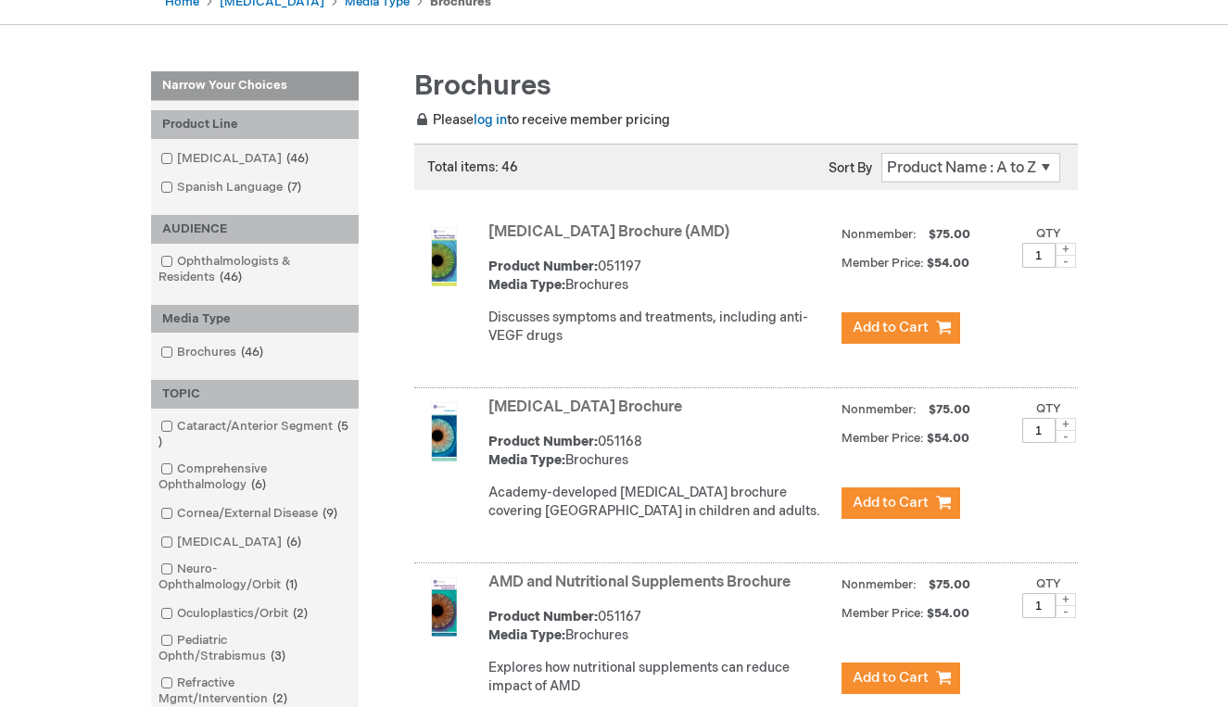
scroll to position [2209, 0]
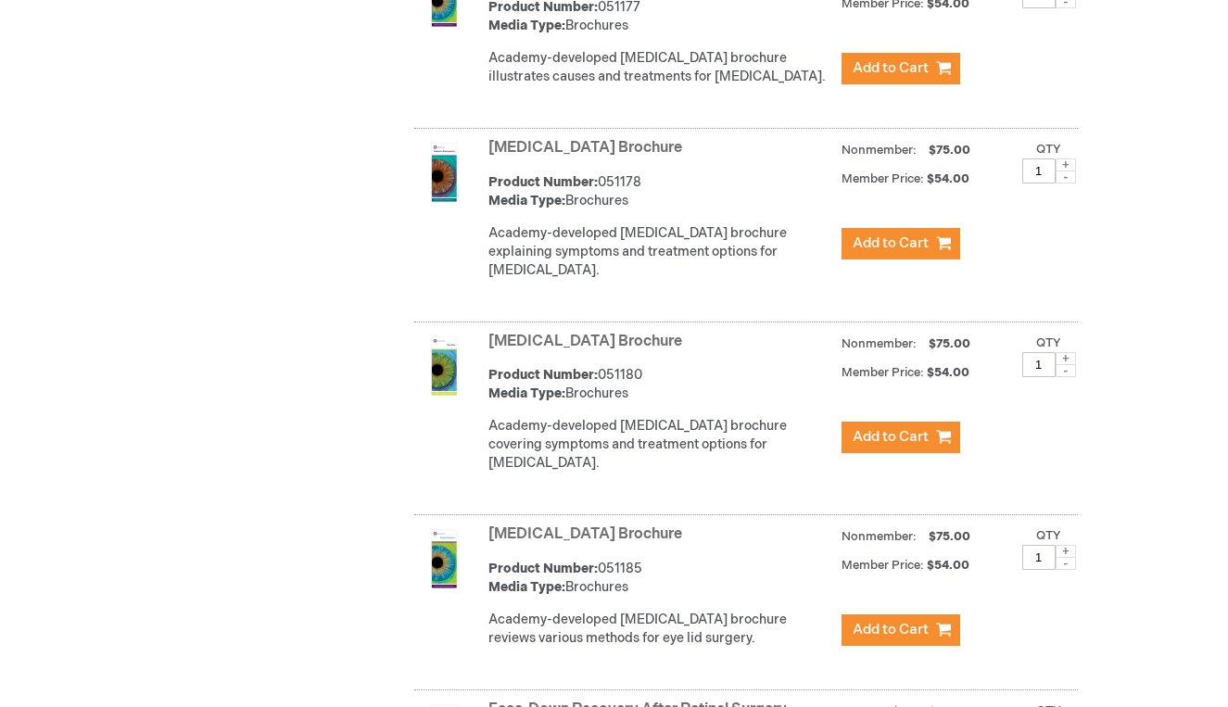
click at [589, 350] on link "[MEDICAL_DATA] Brochure" at bounding box center [585, 342] width 194 height 18
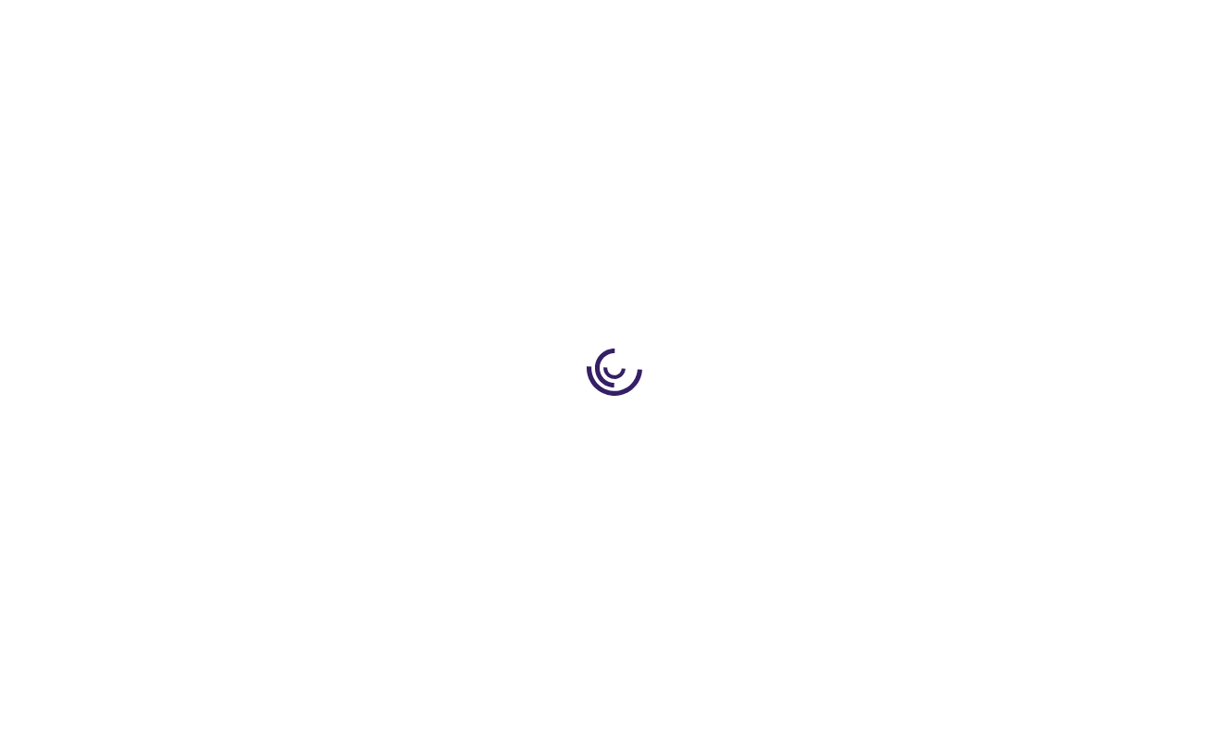
type input "1"
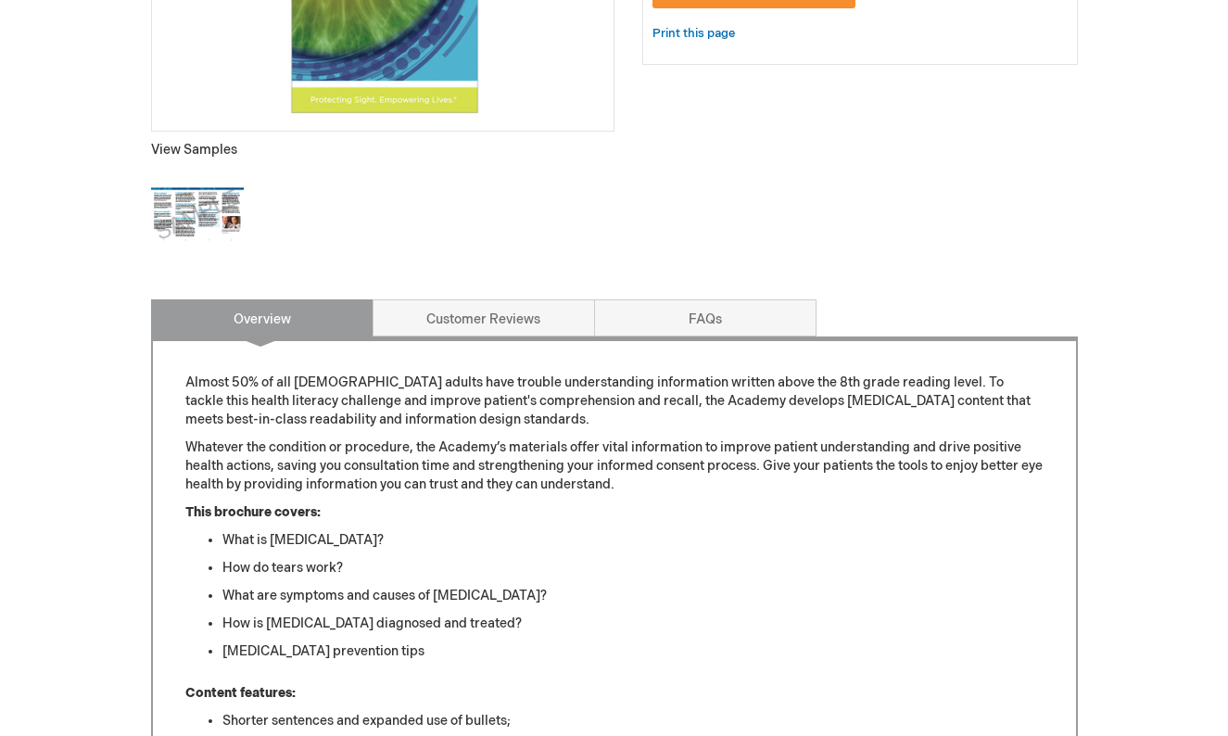
scroll to position [1116, 0]
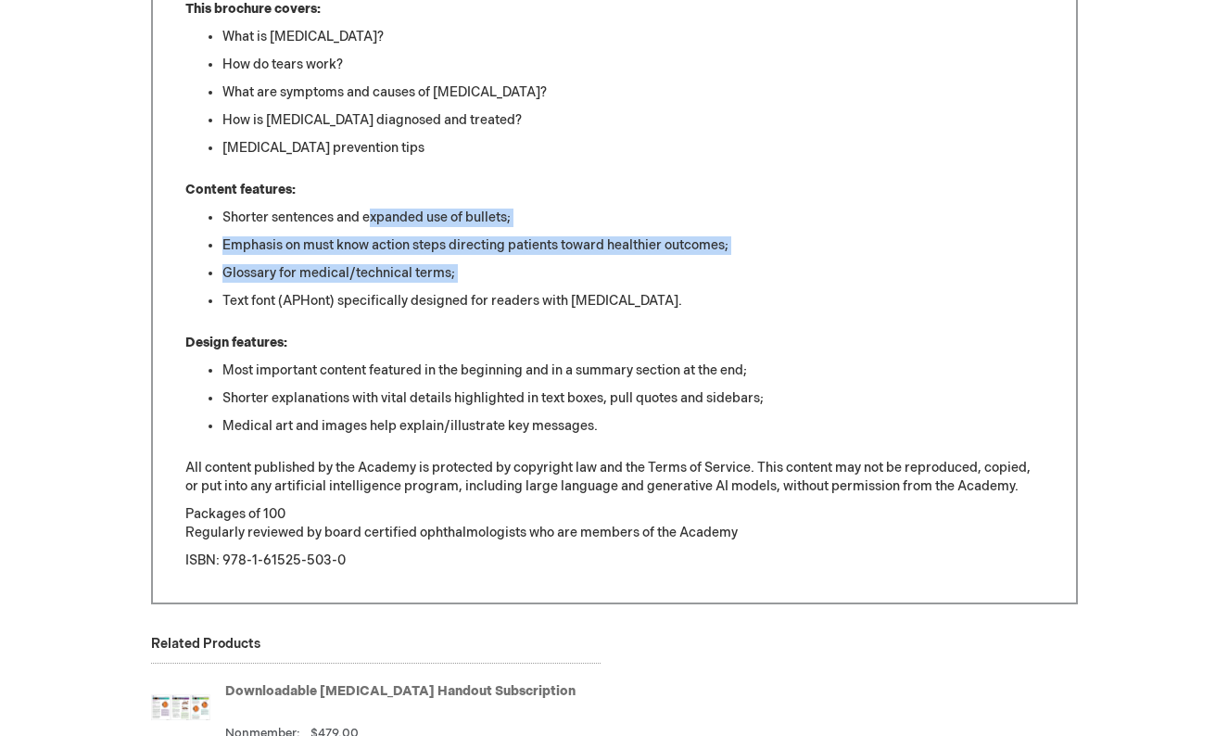
drag, startPoint x: 370, startPoint y: 216, endPoint x: 370, endPoint y: 312, distance: 96.3
click at [370, 296] on ul "Shorter sentences and expanded use of bullets; Emphasis on must know action ste…" at bounding box center [614, 259] width 858 height 102
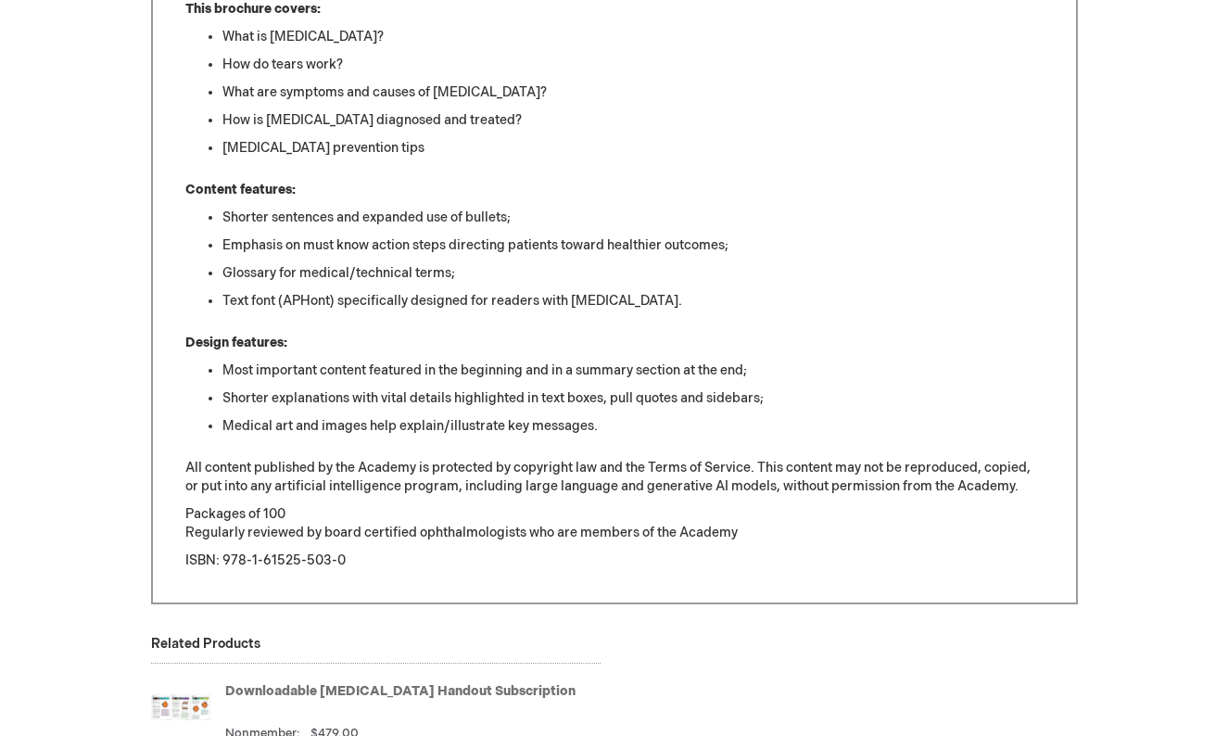
click at [370, 321] on div "Almost 50% of all American adults have trouble understanding information writte…" at bounding box center [614, 219] width 858 height 699
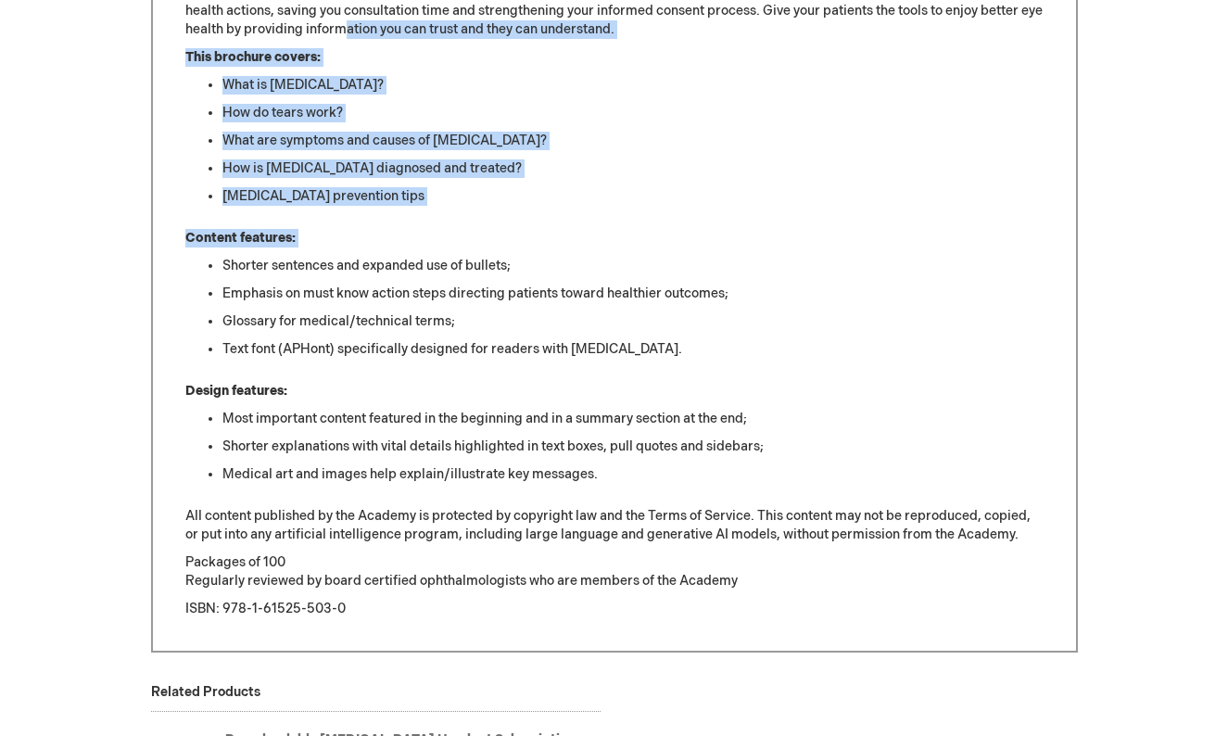
drag, startPoint x: 370, startPoint y: 20, endPoint x: 376, endPoint y: 267, distance: 246.5
click at [376, 259] on div "Almost 50% of all American adults have trouble understanding information writte…" at bounding box center [614, 267] width 858 height 699
click at [376, 268] on li "Shorter sentences and expanded use of bullets;" at bounding box center [632, 266] width 821 height 19
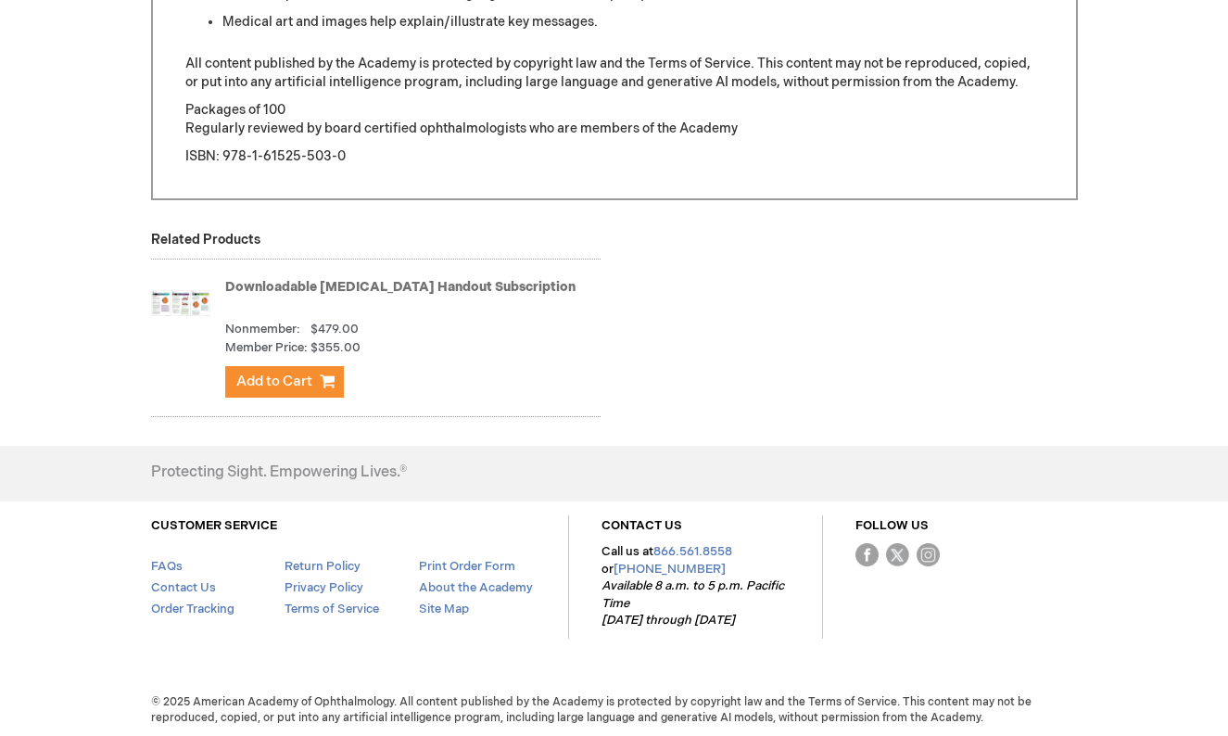
scroll to position [1519, 0]
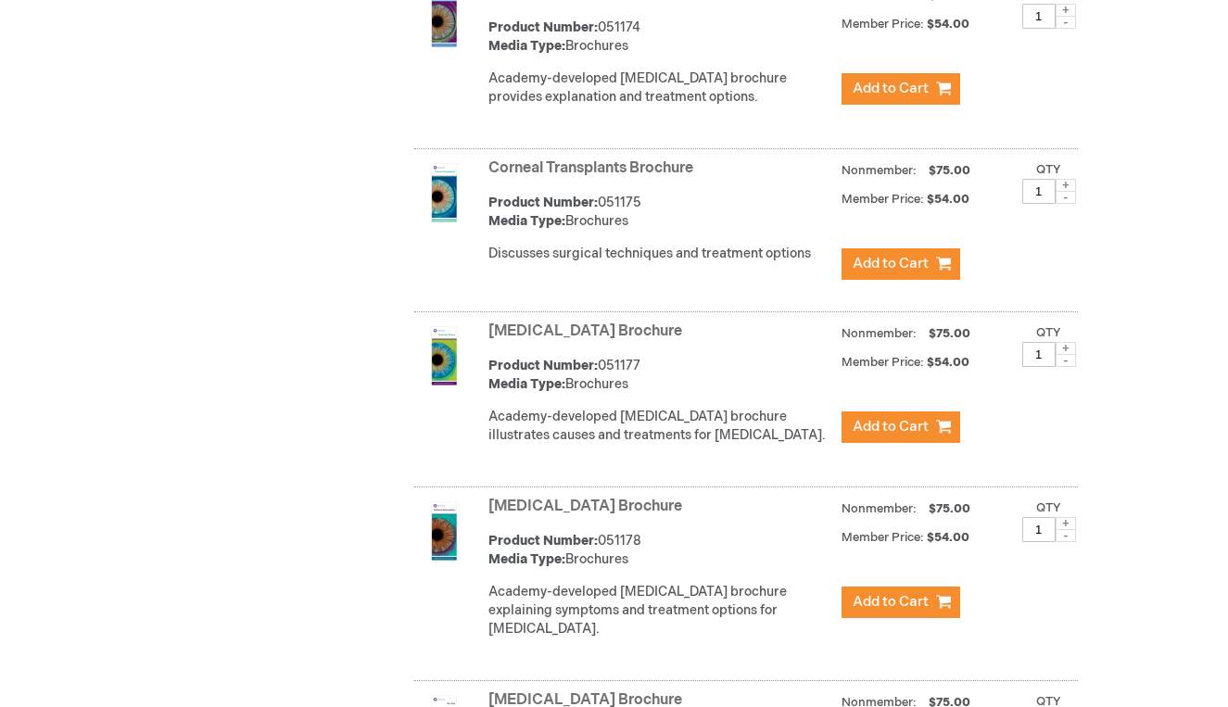
scroll to position [390, 0]
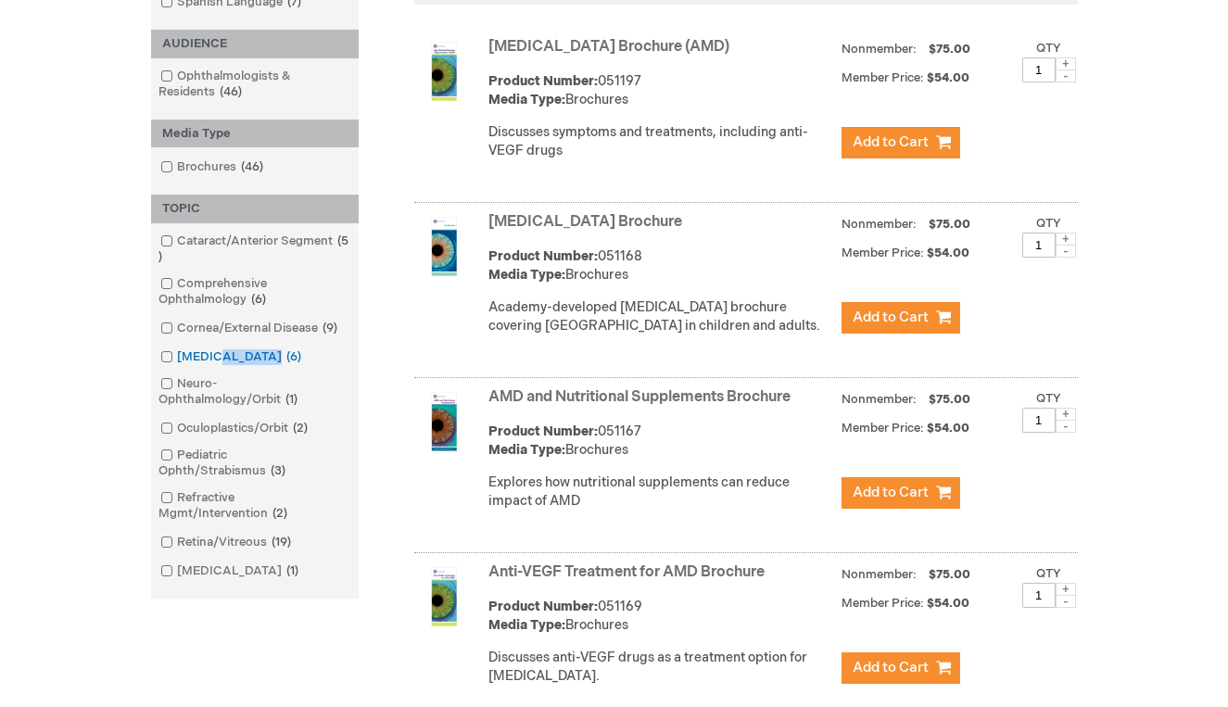
click at [177, 355] on span at bounding box center [177, 356] width 0 height 15
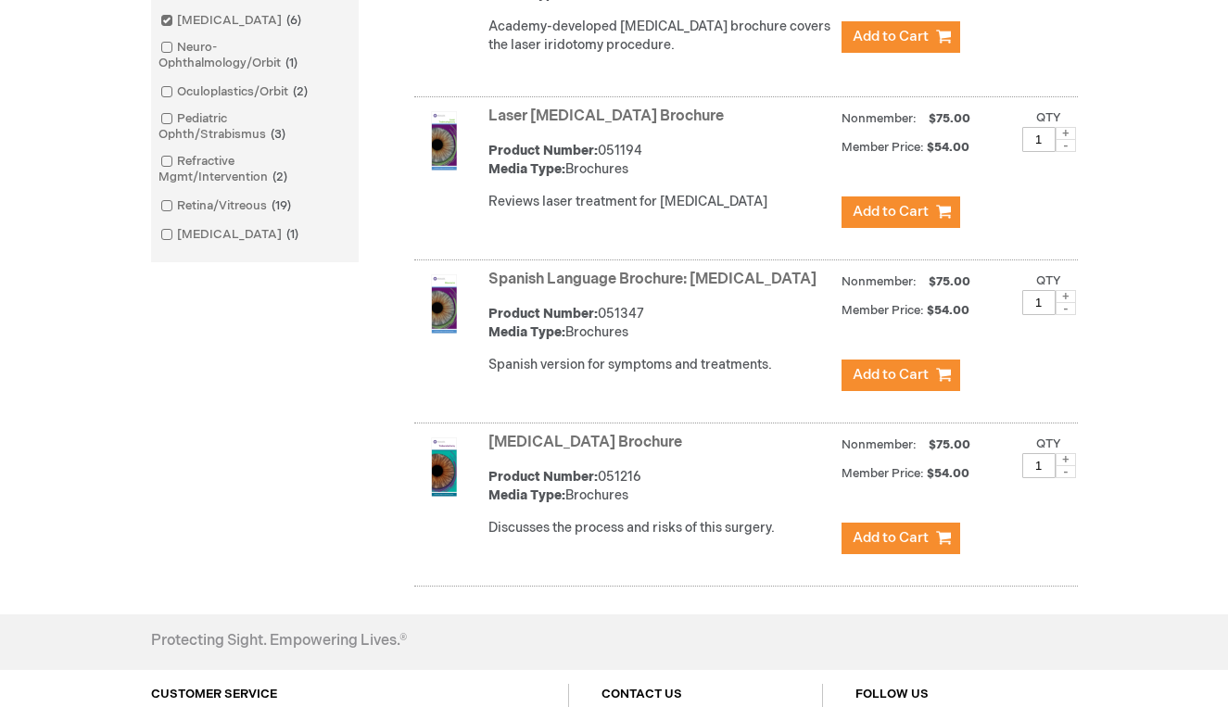
scroll to position [838, 0]
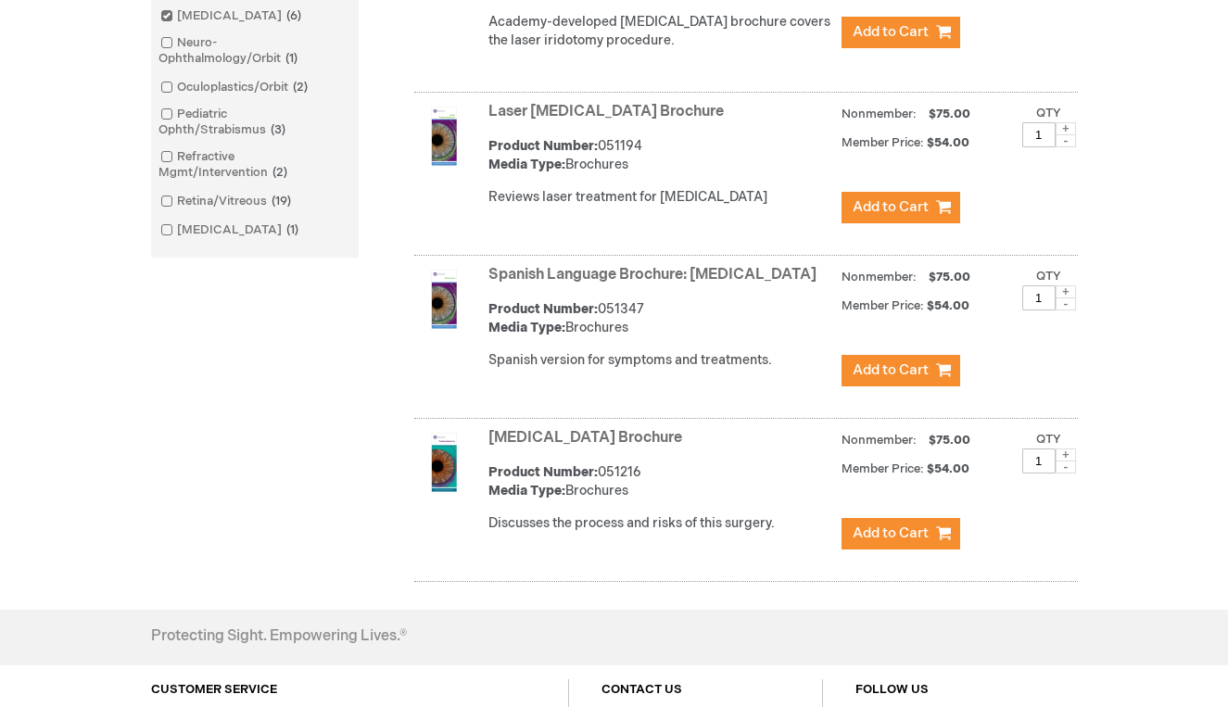
click at [655, 271] on link "Spanish Language Brochure: Glaucoma" at bounding box center [652, 275] width 328 height 18
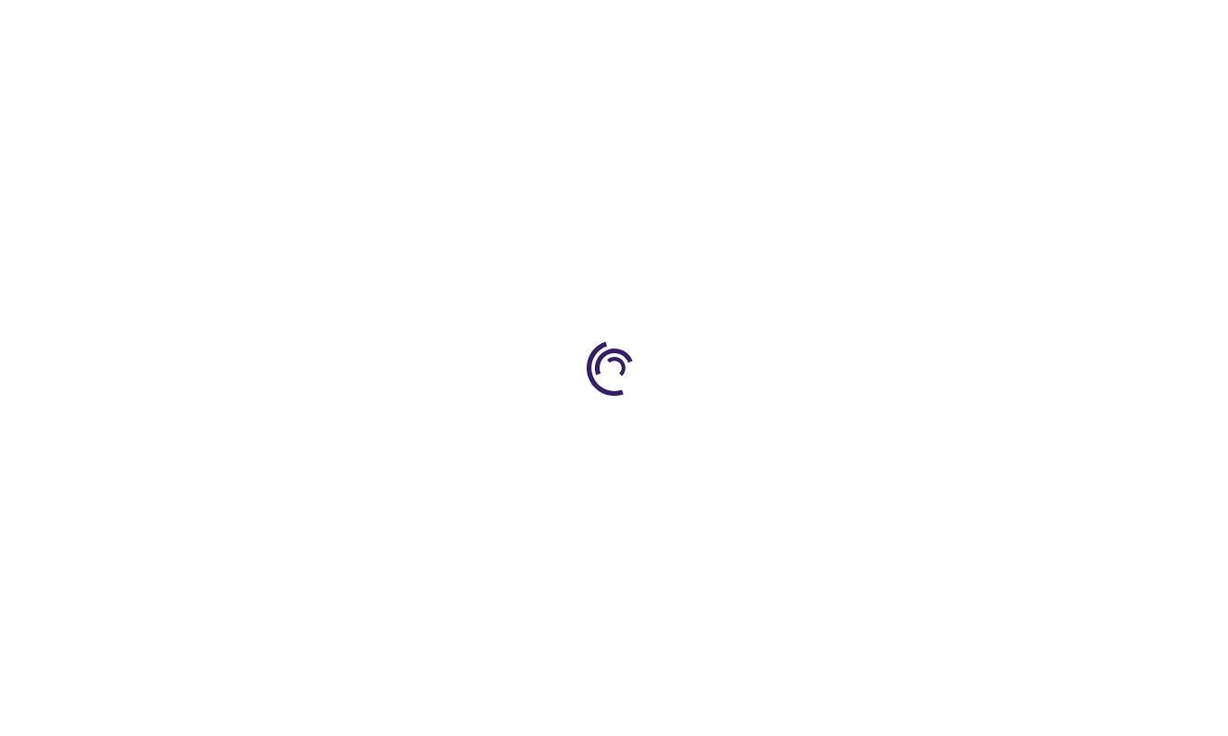
type input "1"
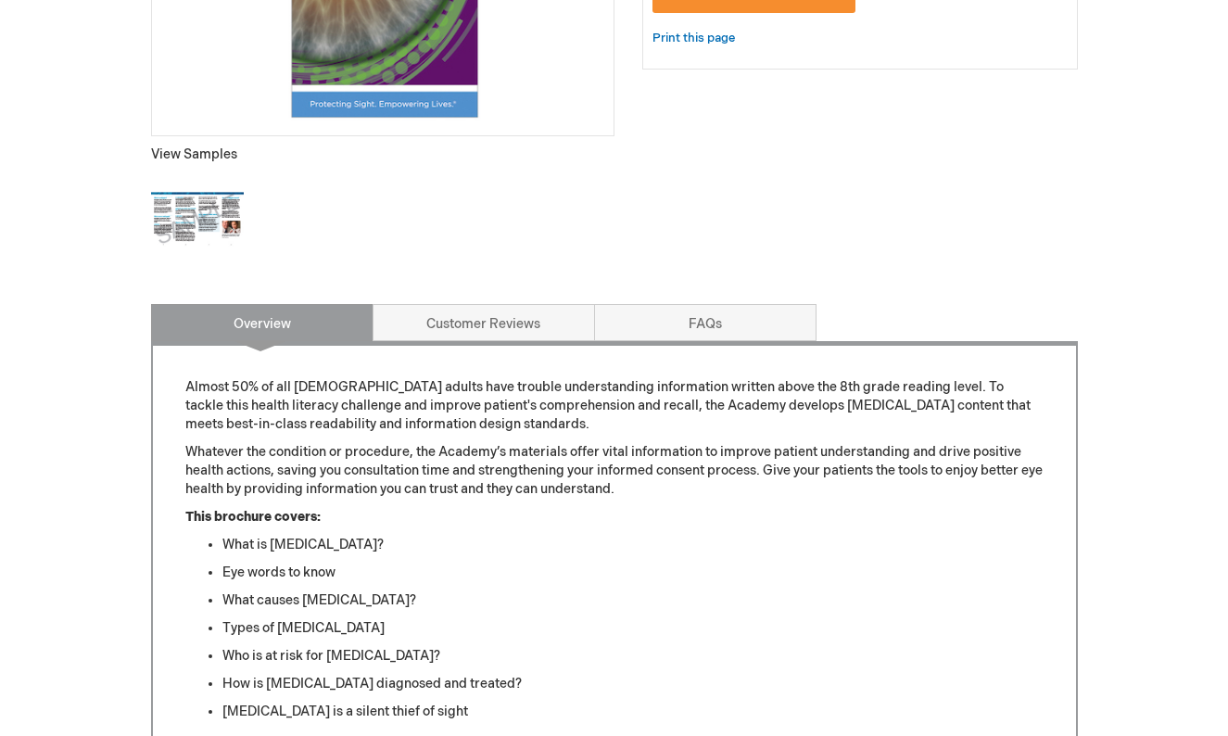
scroll to position [352, 0]
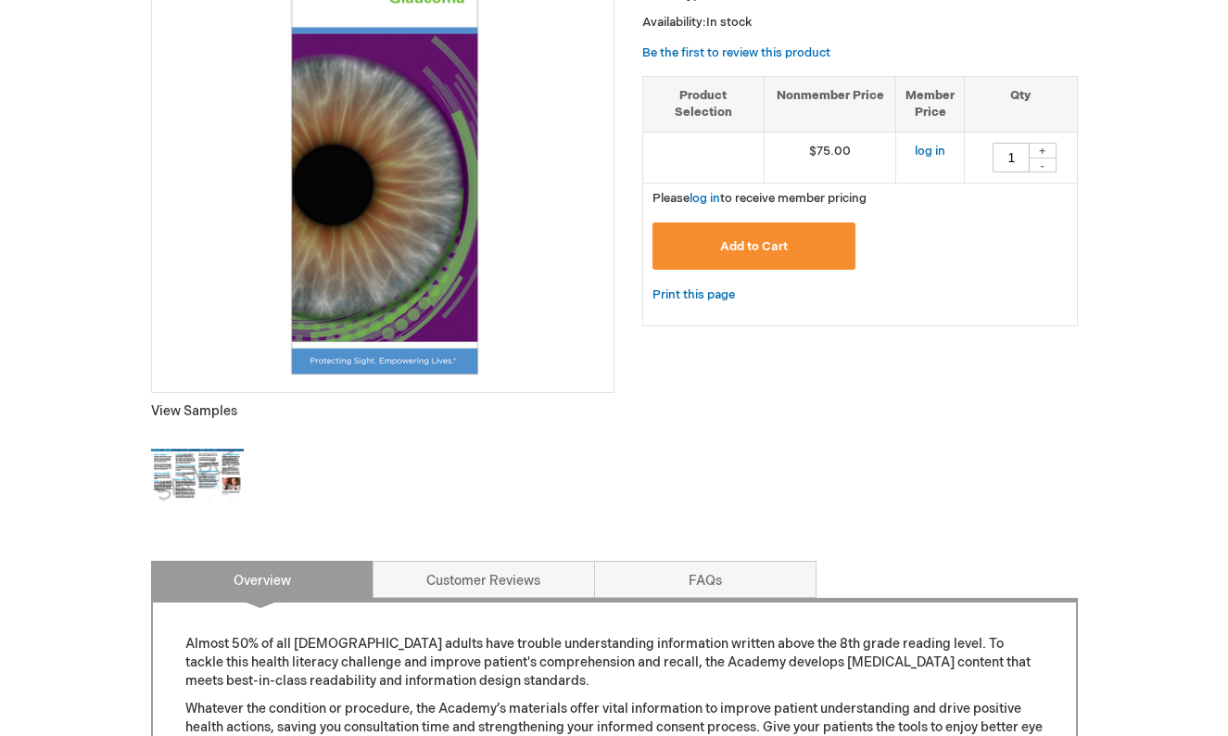
click at [205, 460] on img at bounding box center [197, 476] width 93 height 93
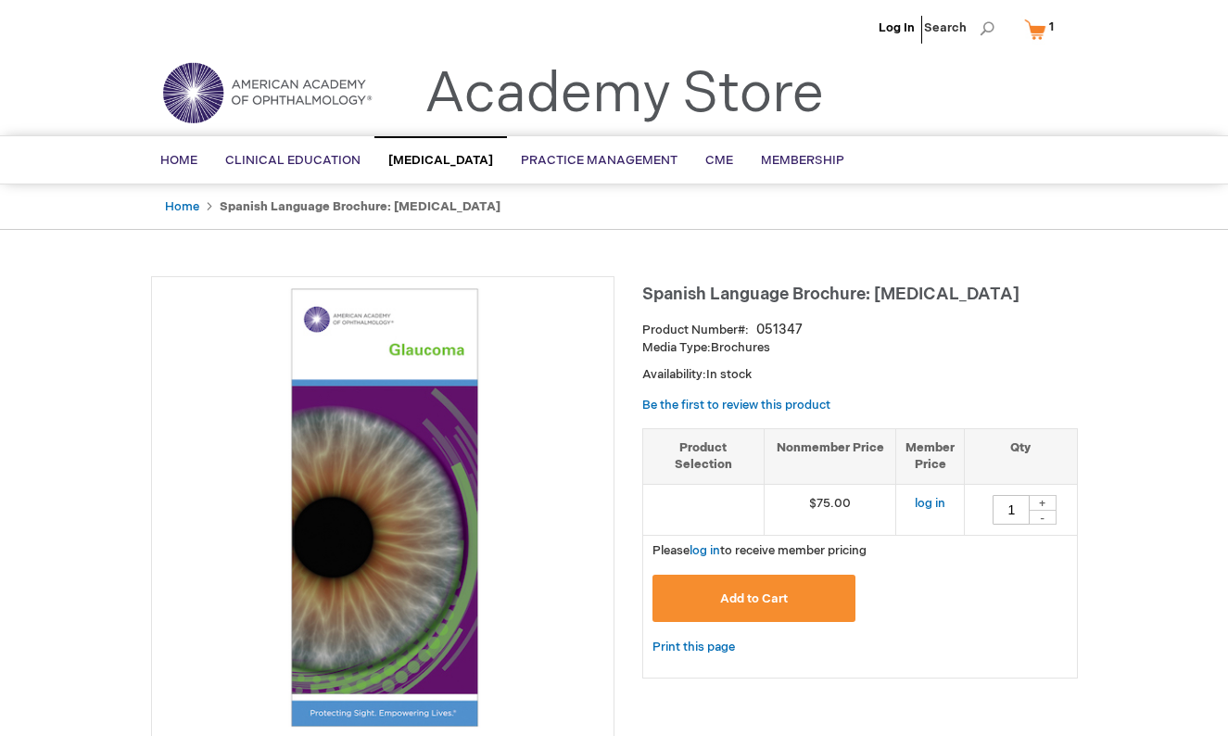
scroll to position [0, 0]
